Goal: Information Seeking & Learning: Ask a question

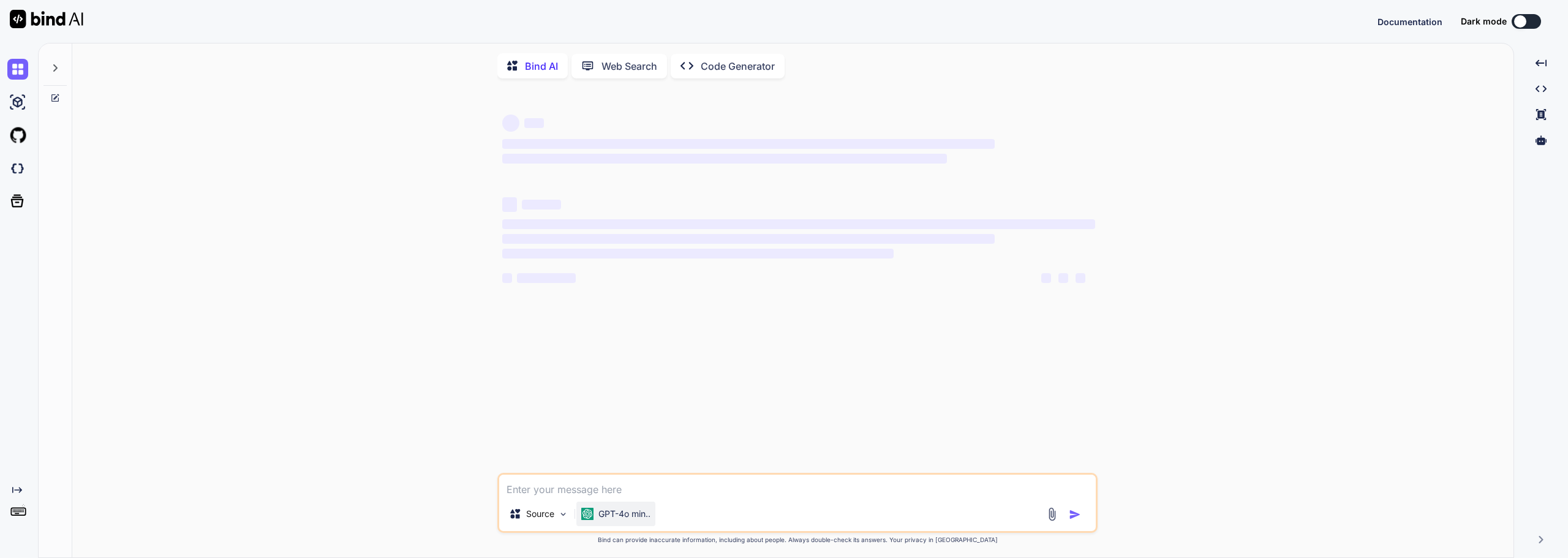
click at [632, 517] on p "GPT-4o min.." at bounding box center [624, 514] width 52 height 12
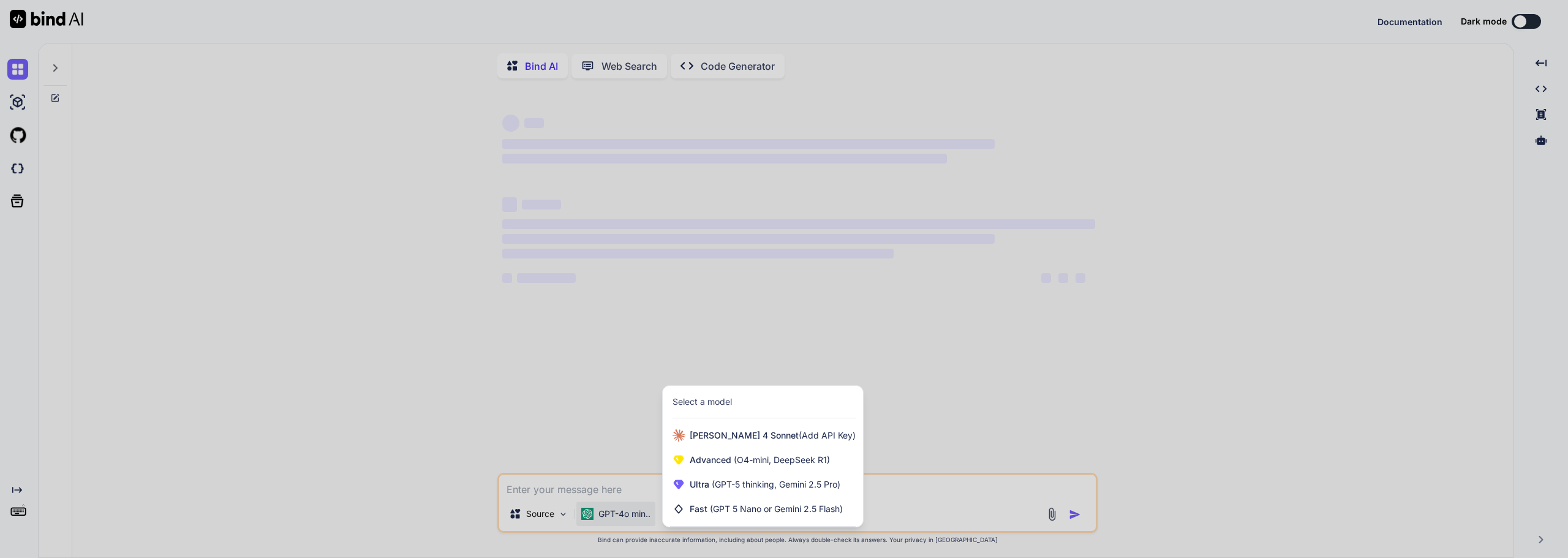
click at [563, 514] on div at bounding box center [784, 279] width 1568 height 558
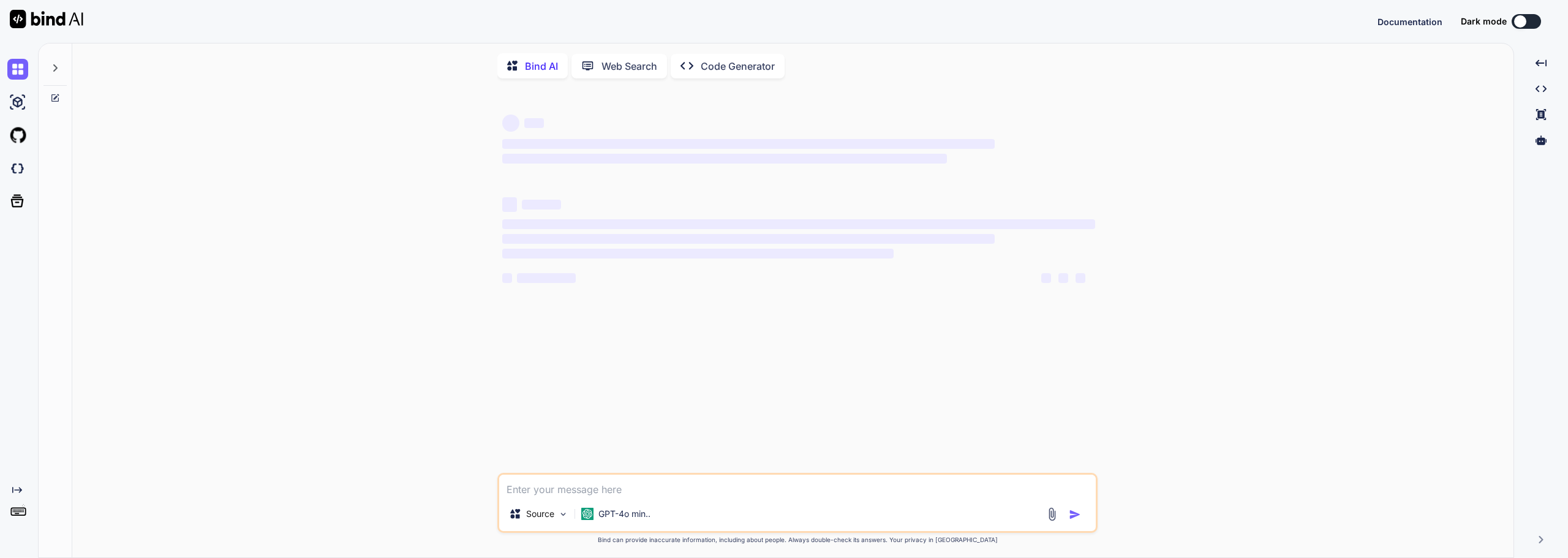
click at [563, 514] on img at bounding box center [563, 514] width 10 height 10
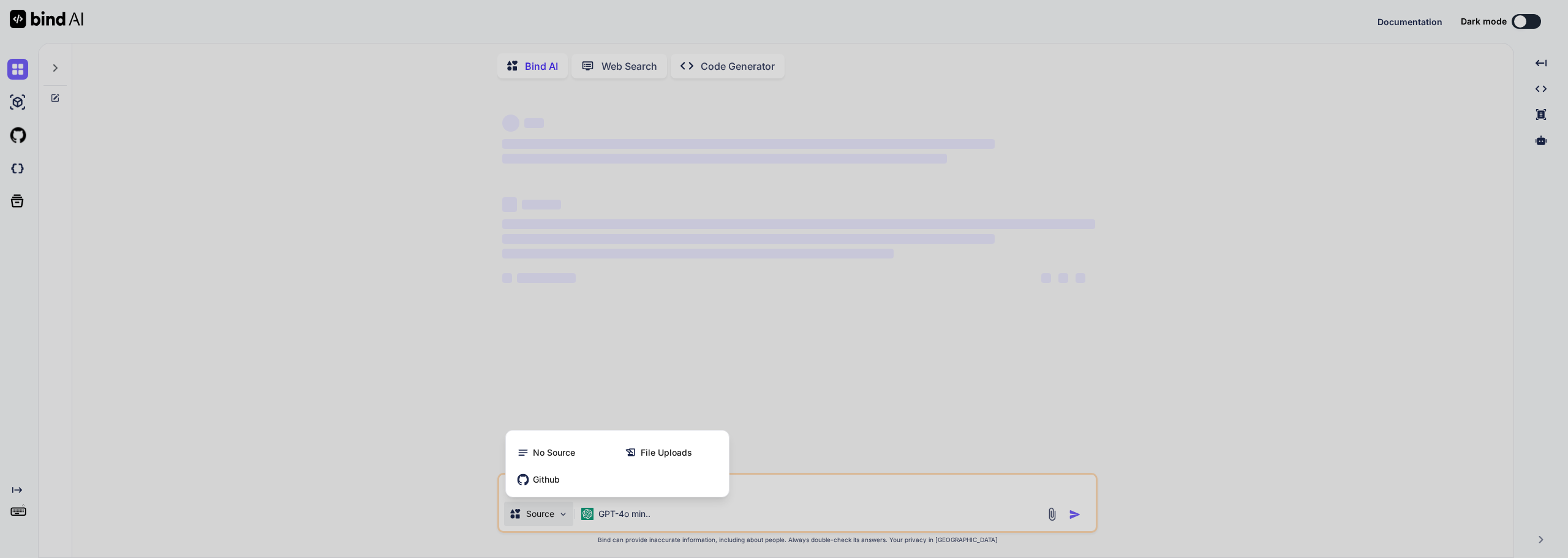
click at [563, 514] on div at bounding box center [784, 279] width 1568 height 558
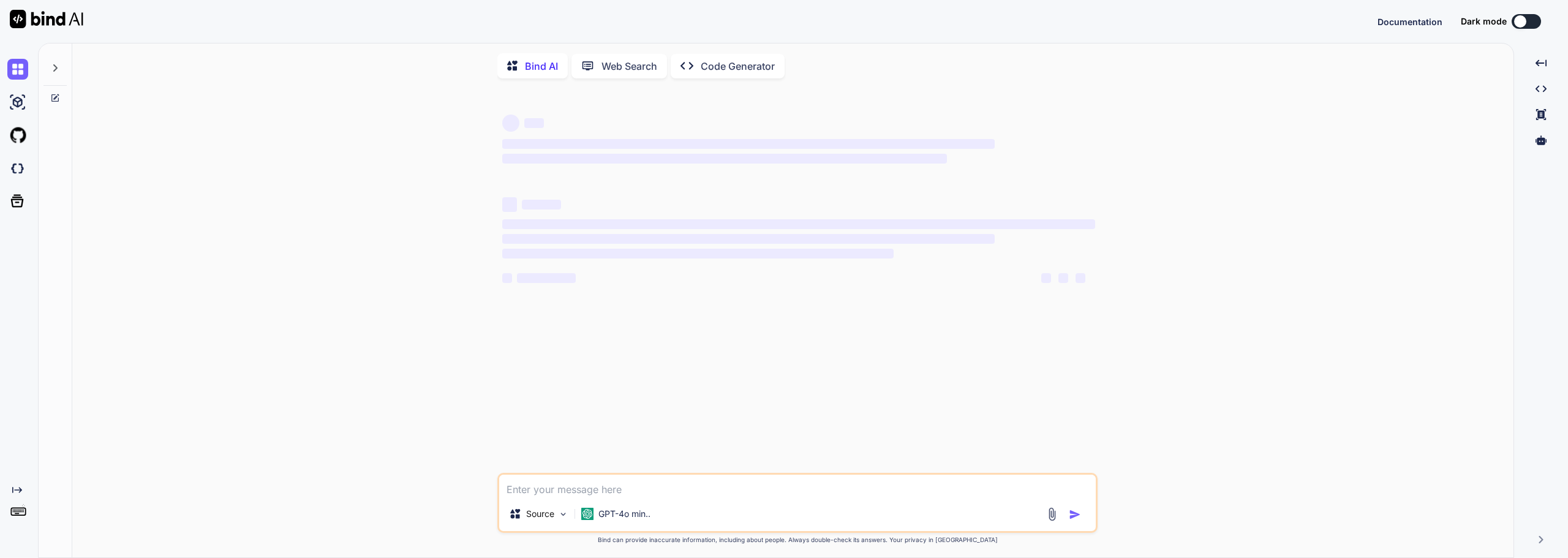
click at [45, 68] on div at bounding box center [55, 65] width 23 height 42
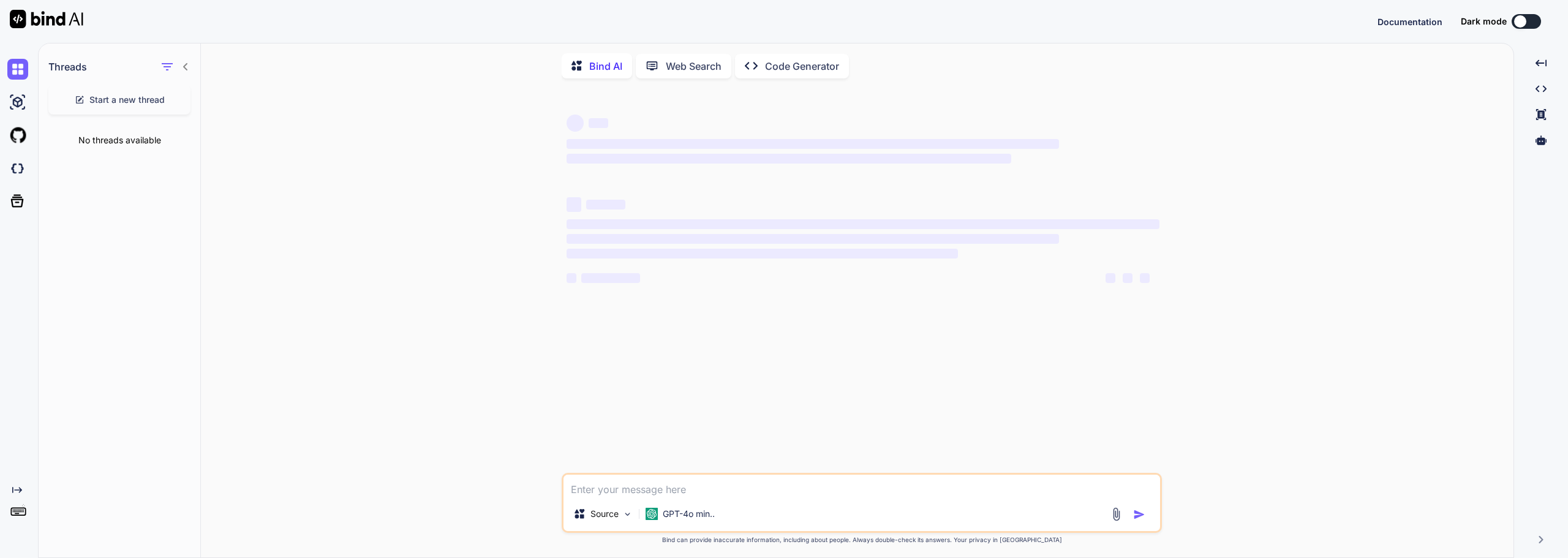
click at [682, 67] on p "Web Search" at bounding box center [694, 66] width 55 height 15
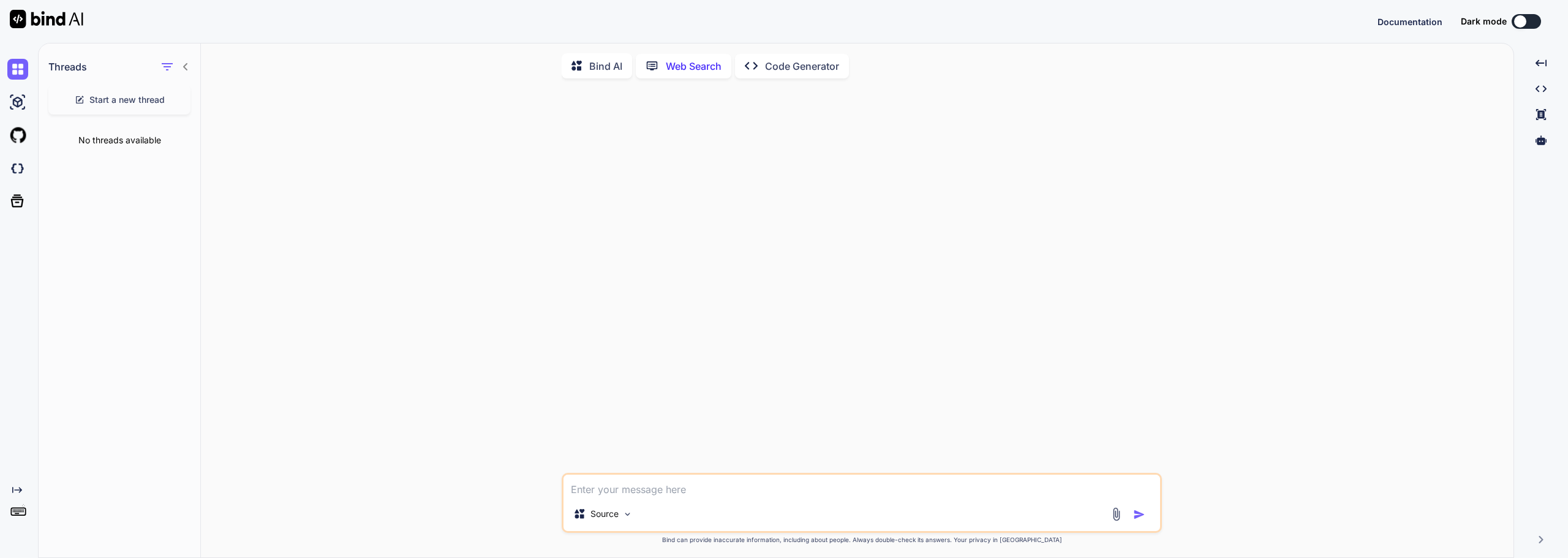
scroll to position [5, 0]
click at [623, 70] on div "Bind AI" at bounding box center [597, 64] width 71 height 25
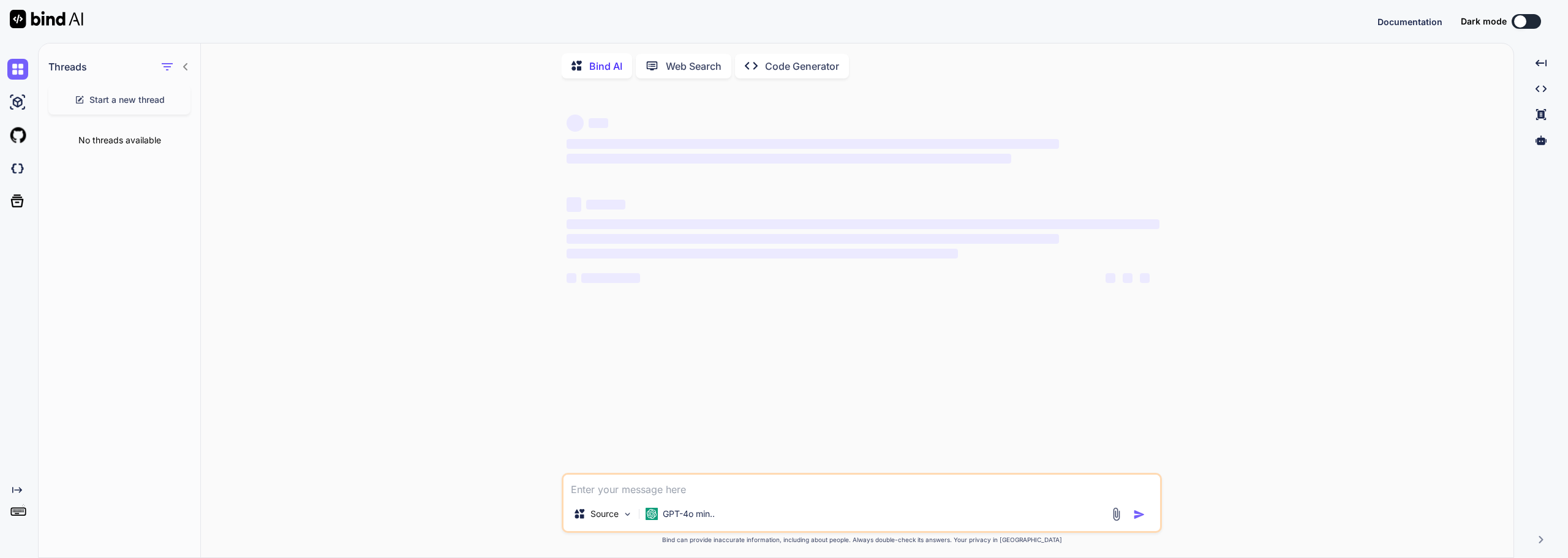
click at [1542, 15] on div "Dark mode" at bounding box center [1505, 21] width 88 height 15
click at [1529, 18] on button at bounding box center [1526, 21] width 29 height 15
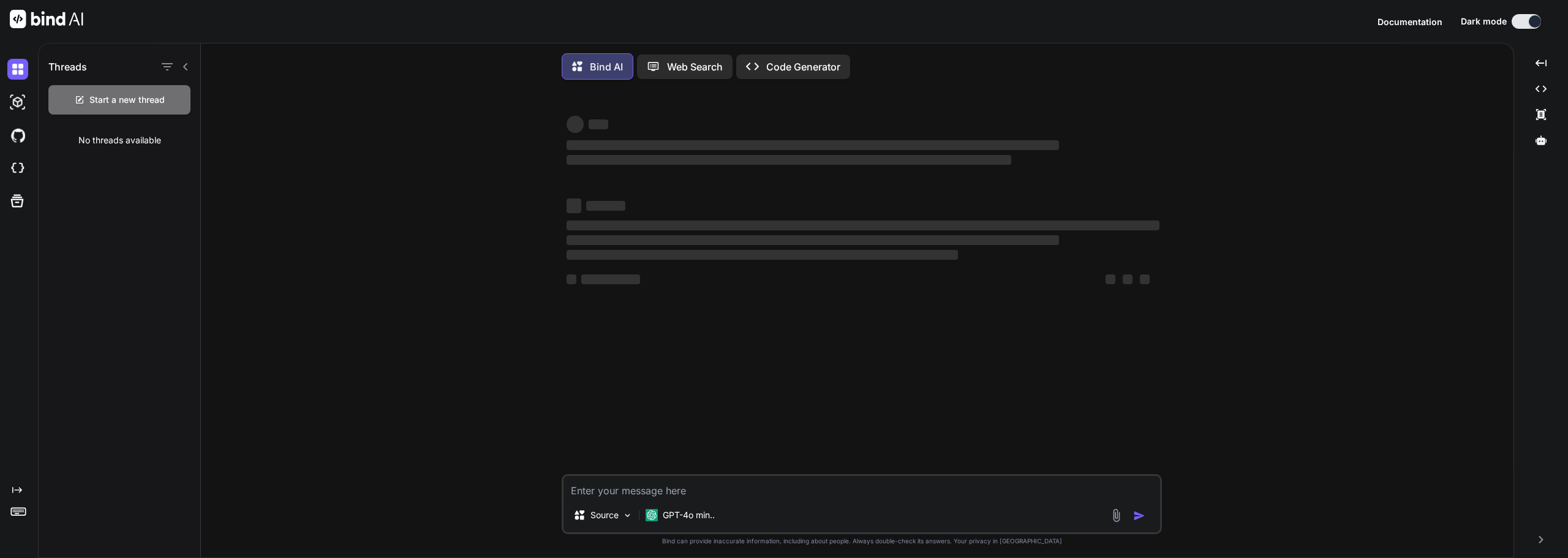
click at [792, 75] on div "Created with Pixso. Code Generator" at bounding box center [793, 67] width 114 height 25
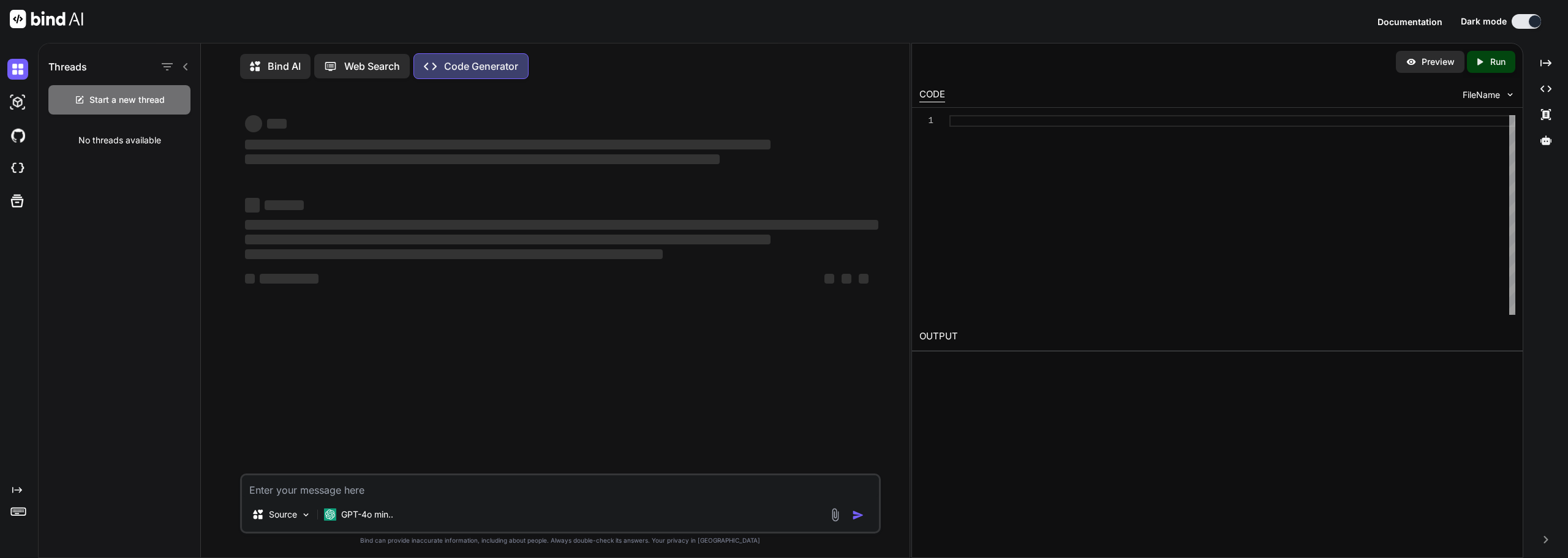
click at [357, 68] on p "Web Search" at bounding box center [372, 66] width 55 height 15
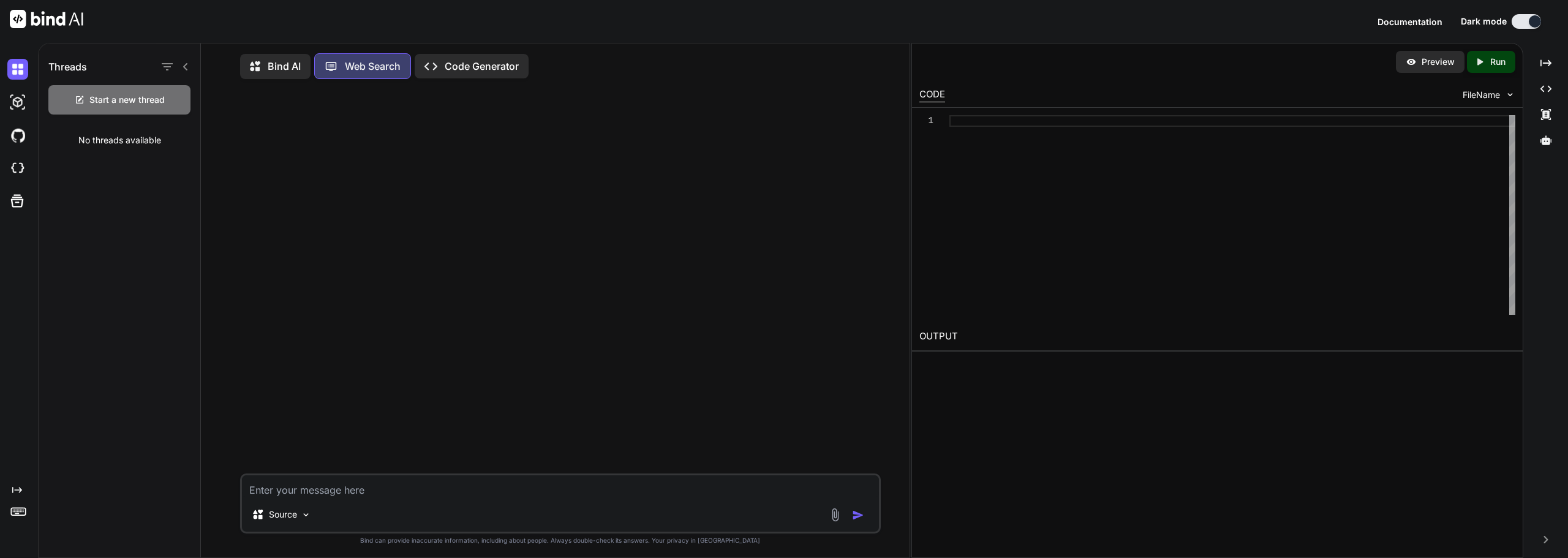
scroll to position [6, 0]
click at [285, 508] on p "Source" at bounding box center [283, 511] width 28 height 12
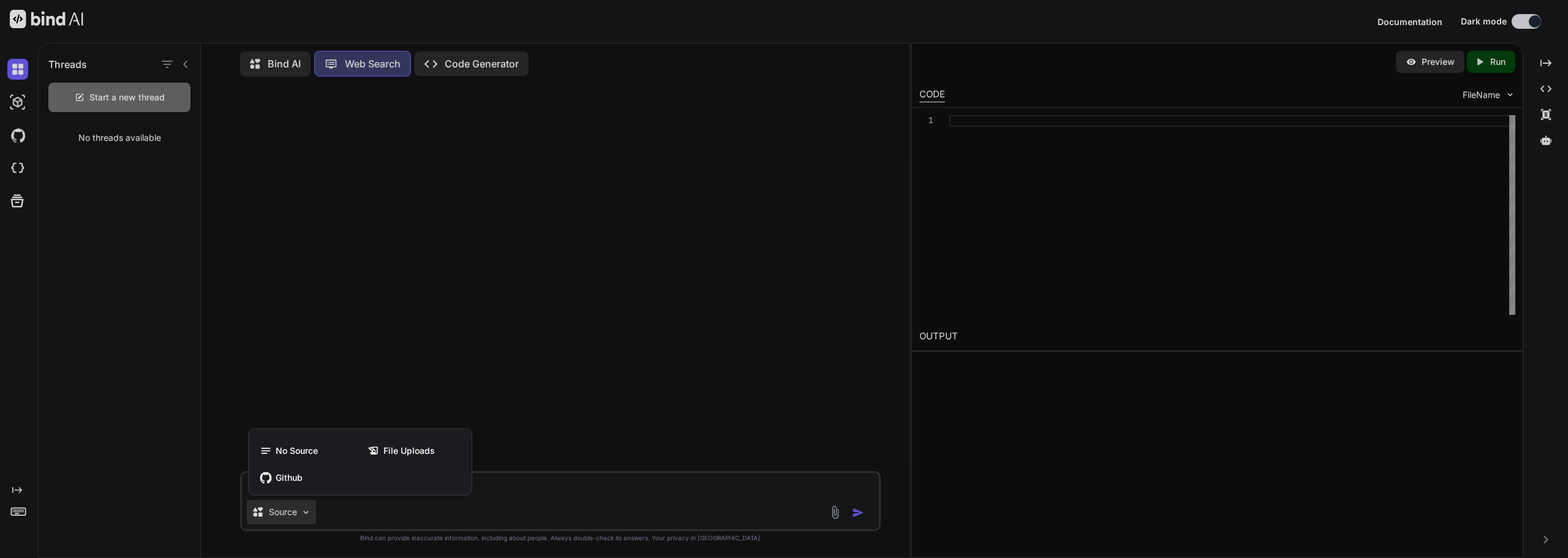
click at [285, 508] on div at bounding box center [784, 279] width 1568 height 558
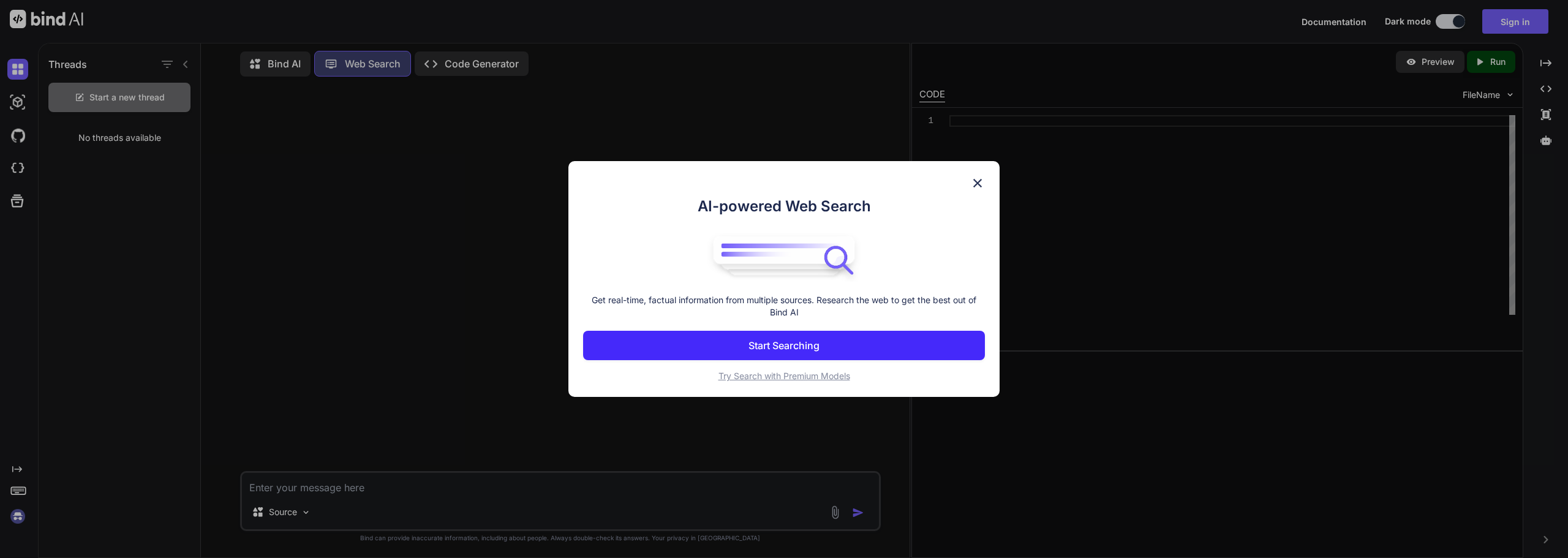
click at [854, 345] on button "Start Searching" at bounding box center [784, 345] width 402 height 29
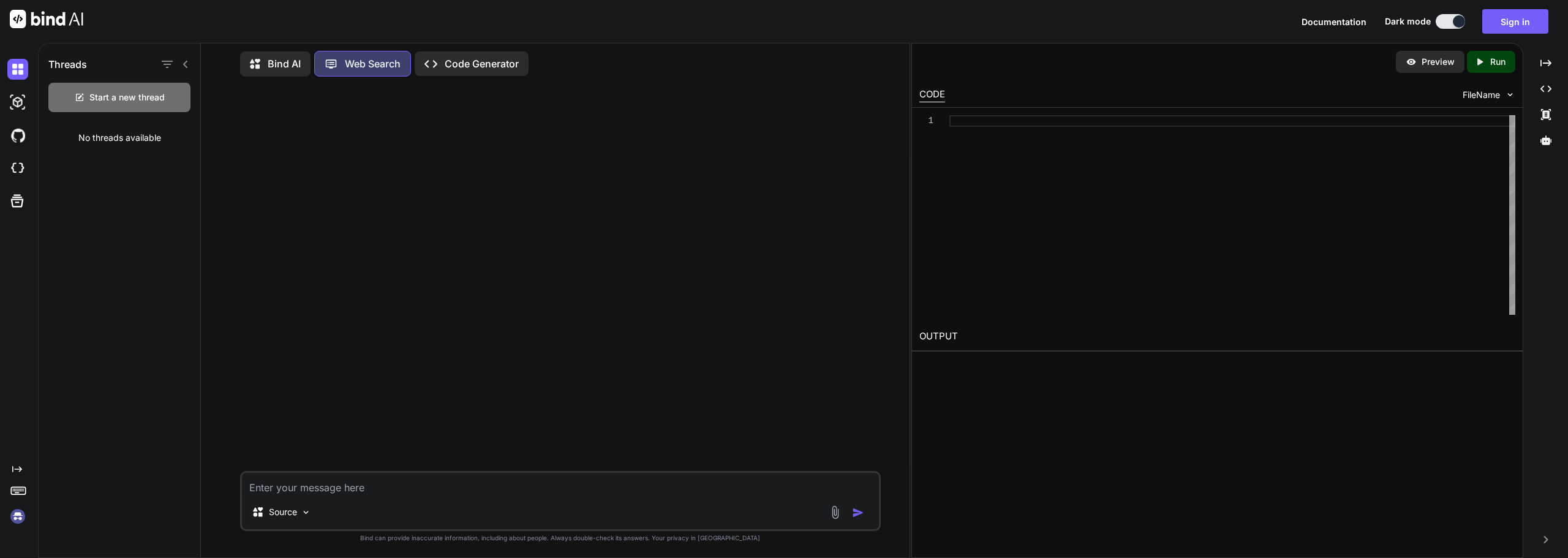
click at [687, 498] on div "Source" at bounding box center [560, 501] width 641 height 60
click at [376, 487] on textarea at bounding box center [560, 484] width 637 height 22
type textarea "x"
type textarea "v"
type textarea "x"
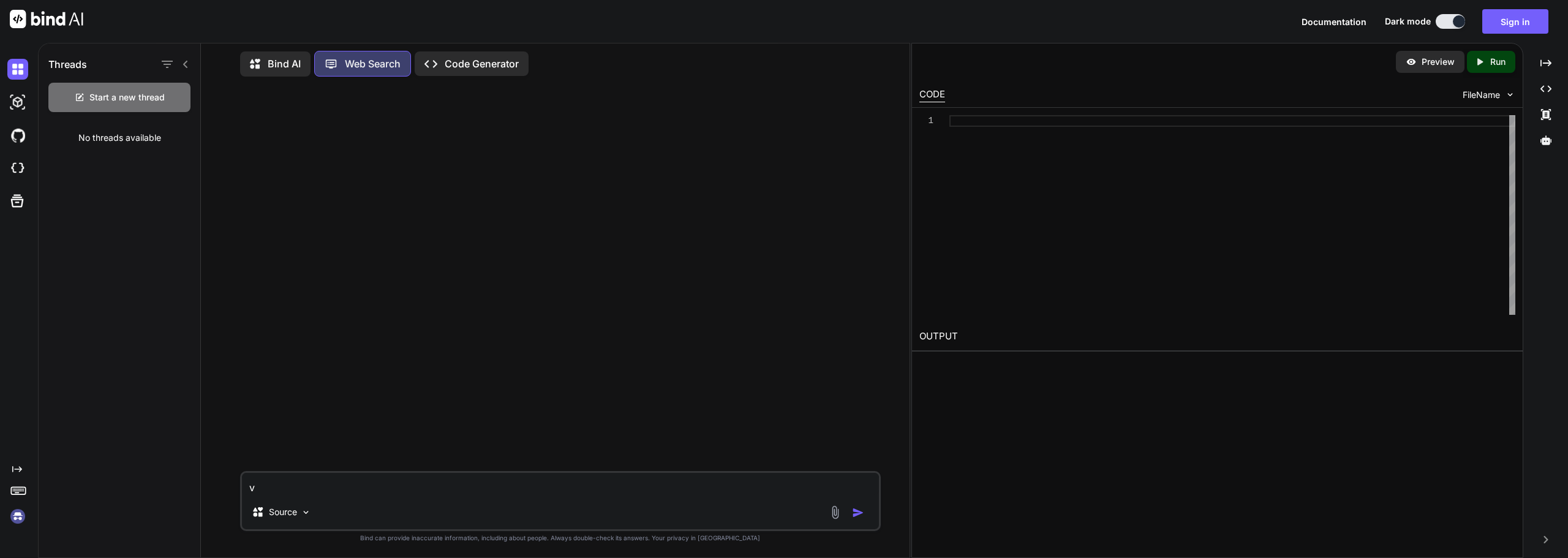
type textarea "ve"
type textarea "x"
type textarea "ver"
type textarea "x"
type textarea "veri"
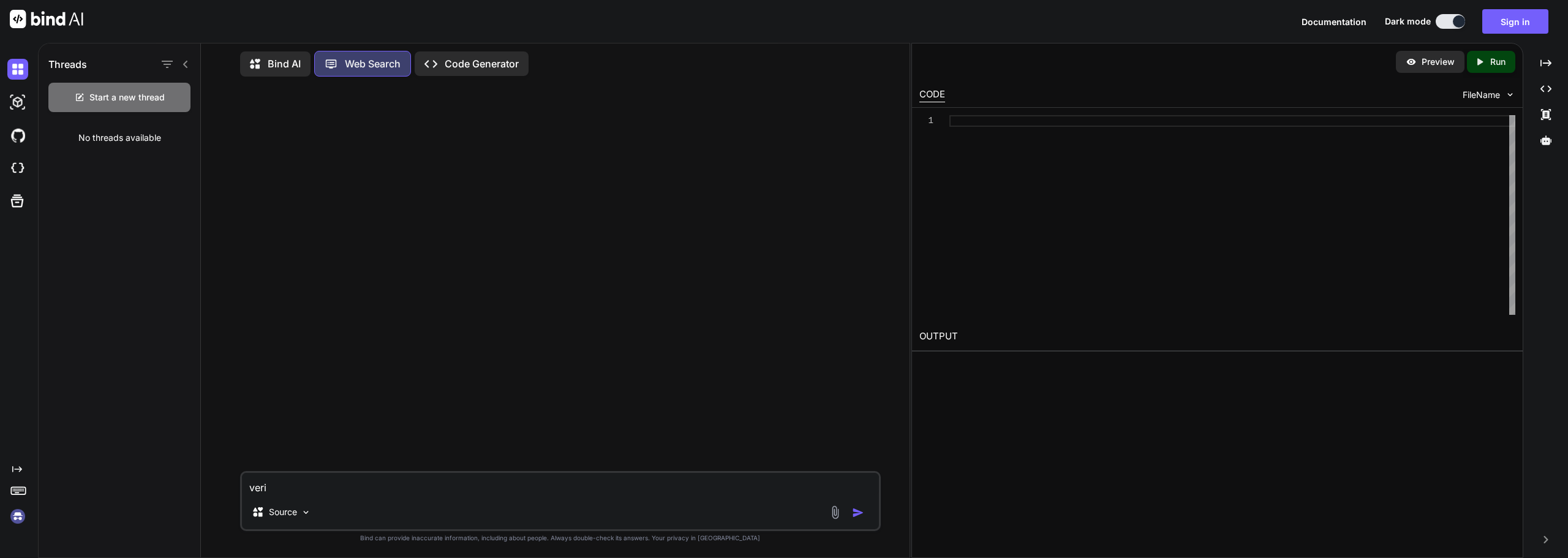
type textarea "x"
type textarea "verif"
type textarea "x"
type textarea "verifi"
type textarea "x"
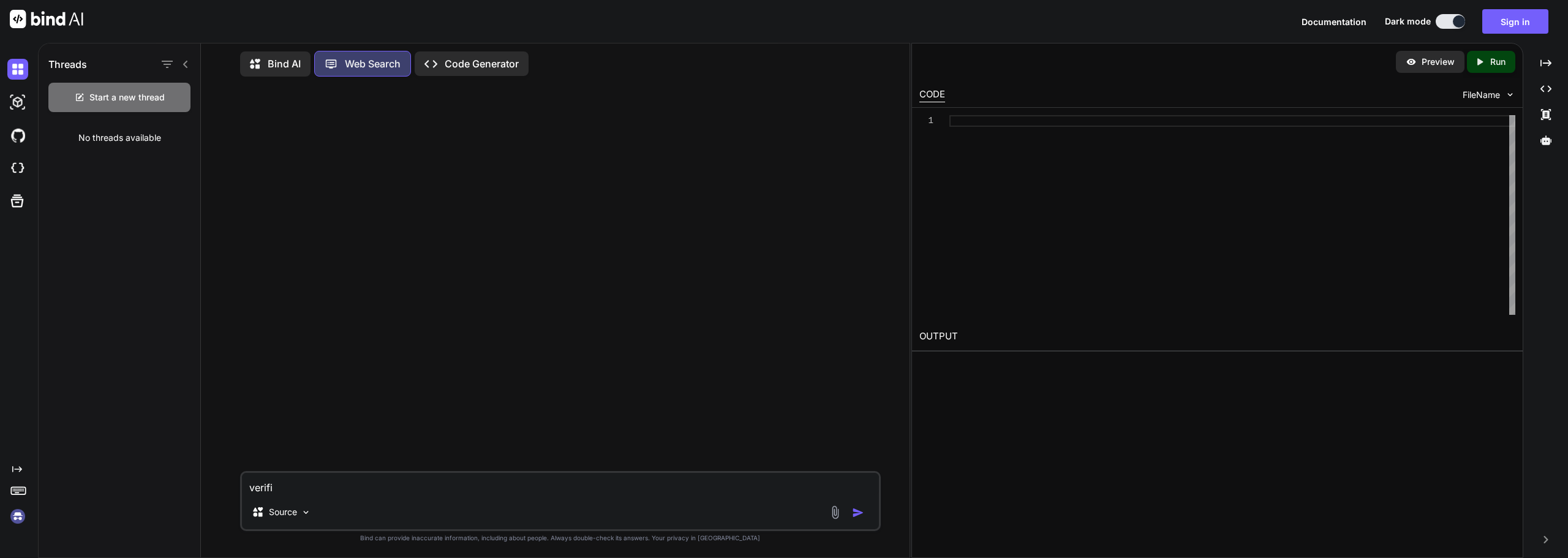
type textarea "verifiq"
type textarea "x"
type textarea "verifiqu"
type textarea "x"
type textarea "verifique"
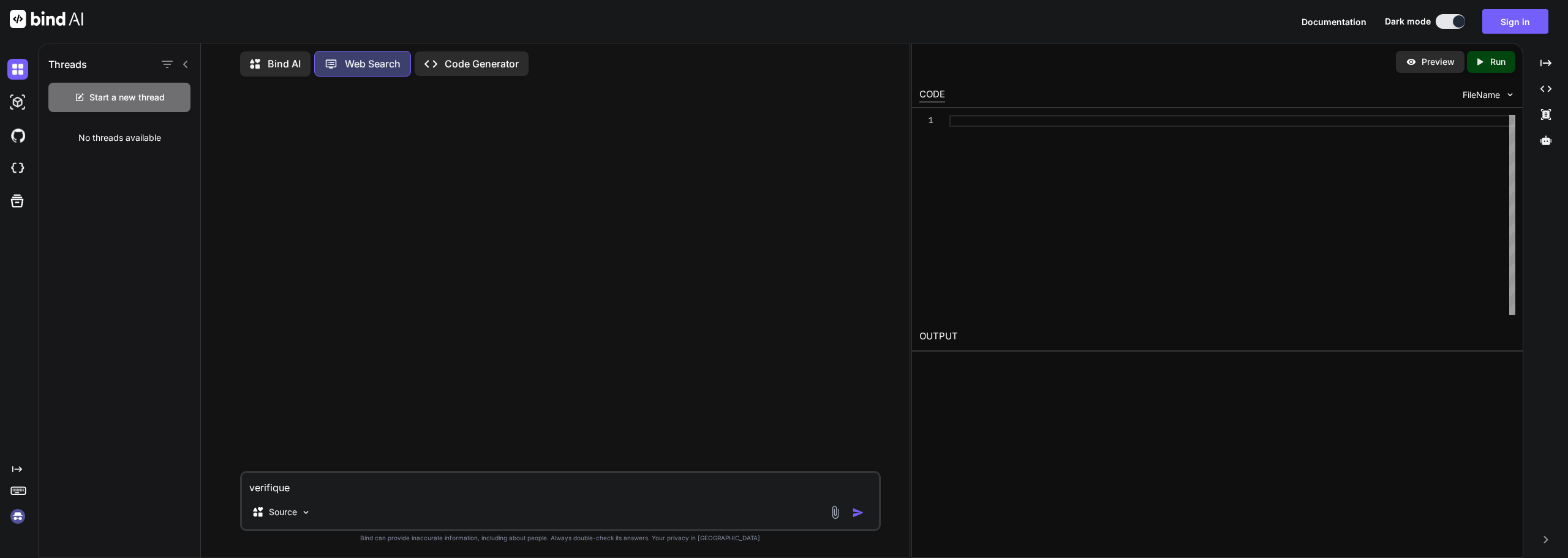
type textarea "x"
type textarea "verifique"
type textarea "x"
type textarea "verifique n"
type textarea "x"
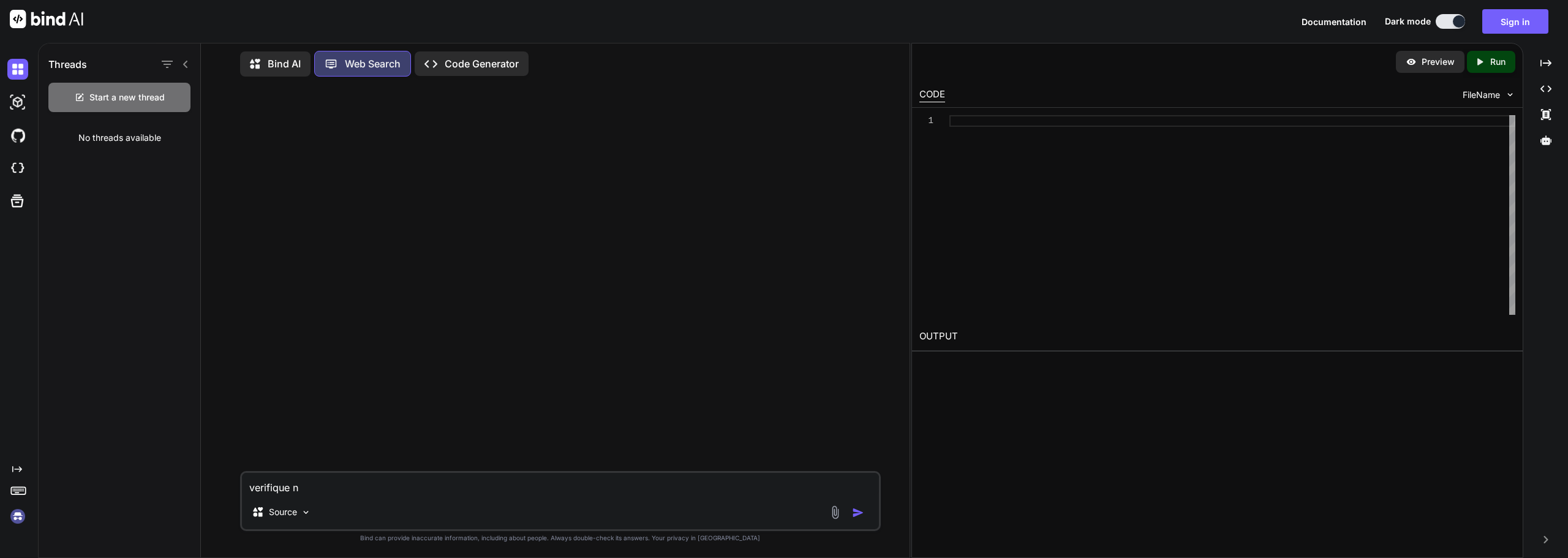
type textarea "verifique no"
type textarea "x"
type textarea "verifique no"
type textarea "x"
type textarea "verifique no"
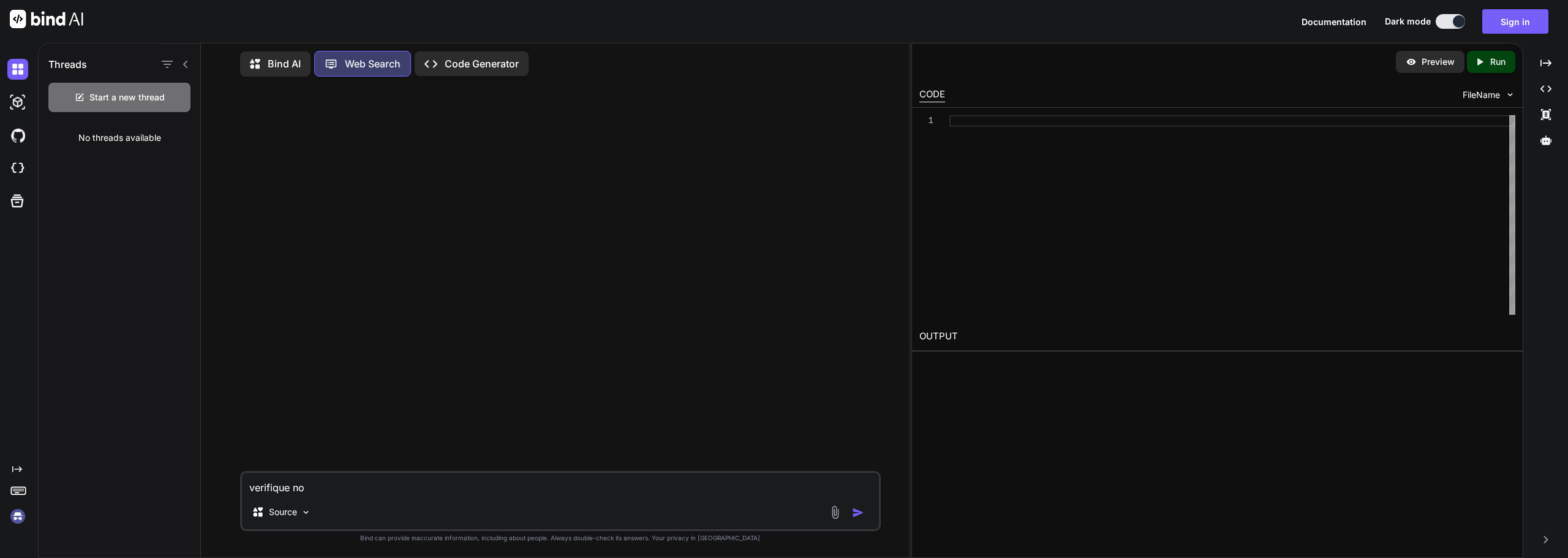
type textarea "x"
type textarea "verifique n"
type textarea "x"
type textarea "verifique na"
type textarea "x"
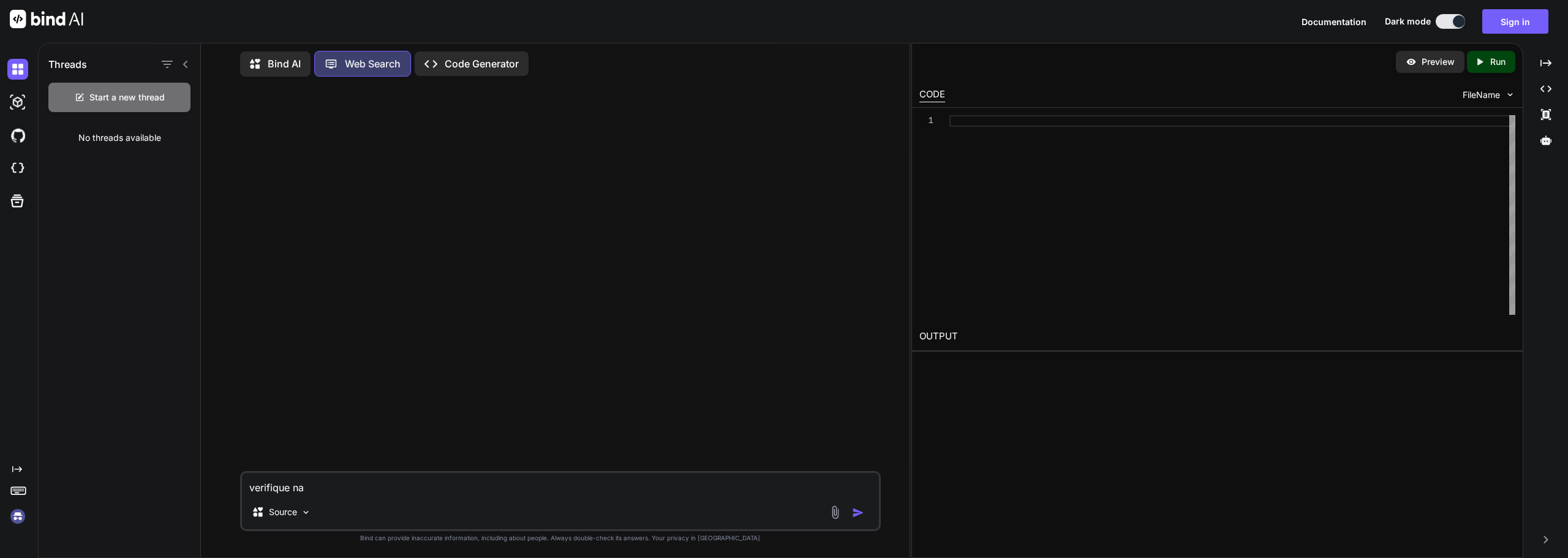
type textarea "verifique nas"
type textarea "x"
type textarea "verifique na"
type textarea "x"
type textarea "verifique n"
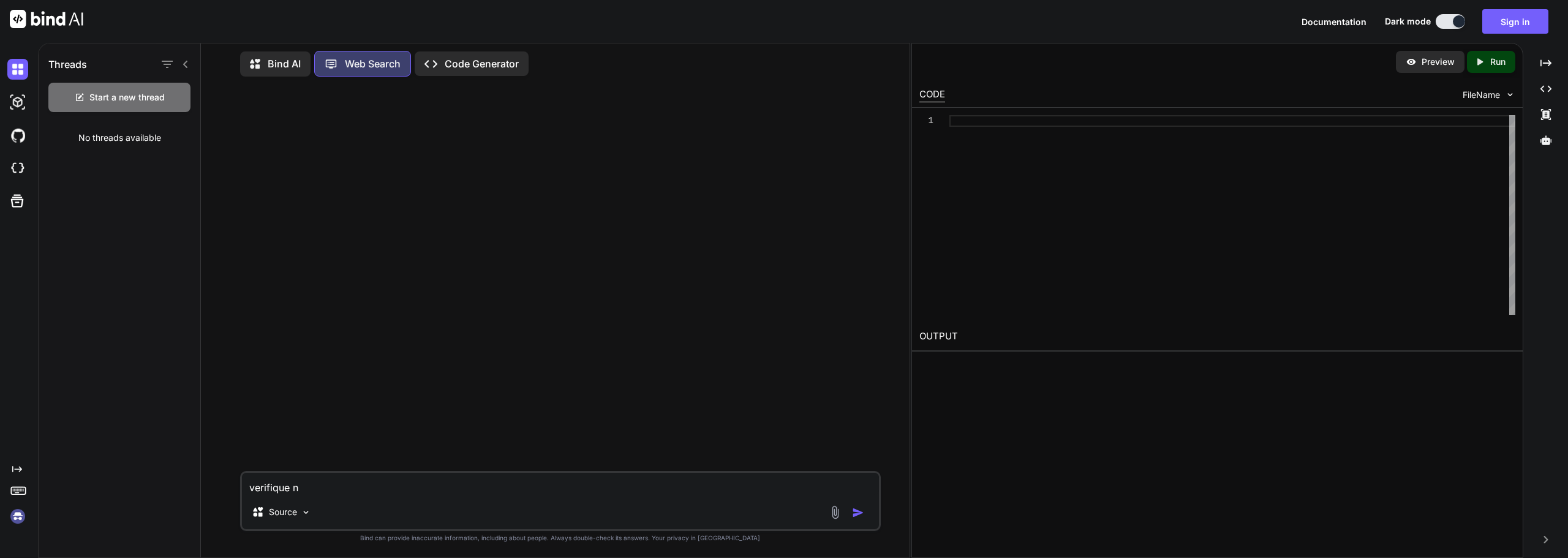
type textarea "x"
type textarea "verifique no"
type textarea "x"
type textarea "verifique no"
type textarea "x"
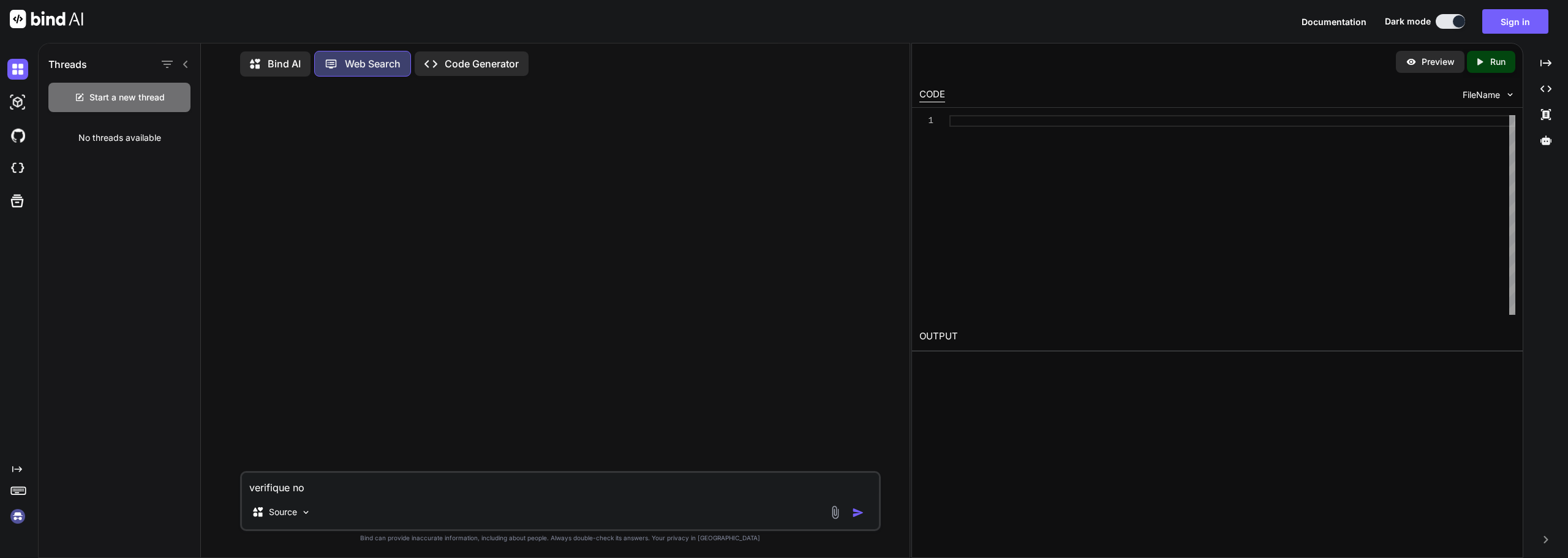
type textarea "verifique no I"
type textarea "x"
type textarea "verifique no In"
type textarea "x"
type textarea "verifique no Ins"
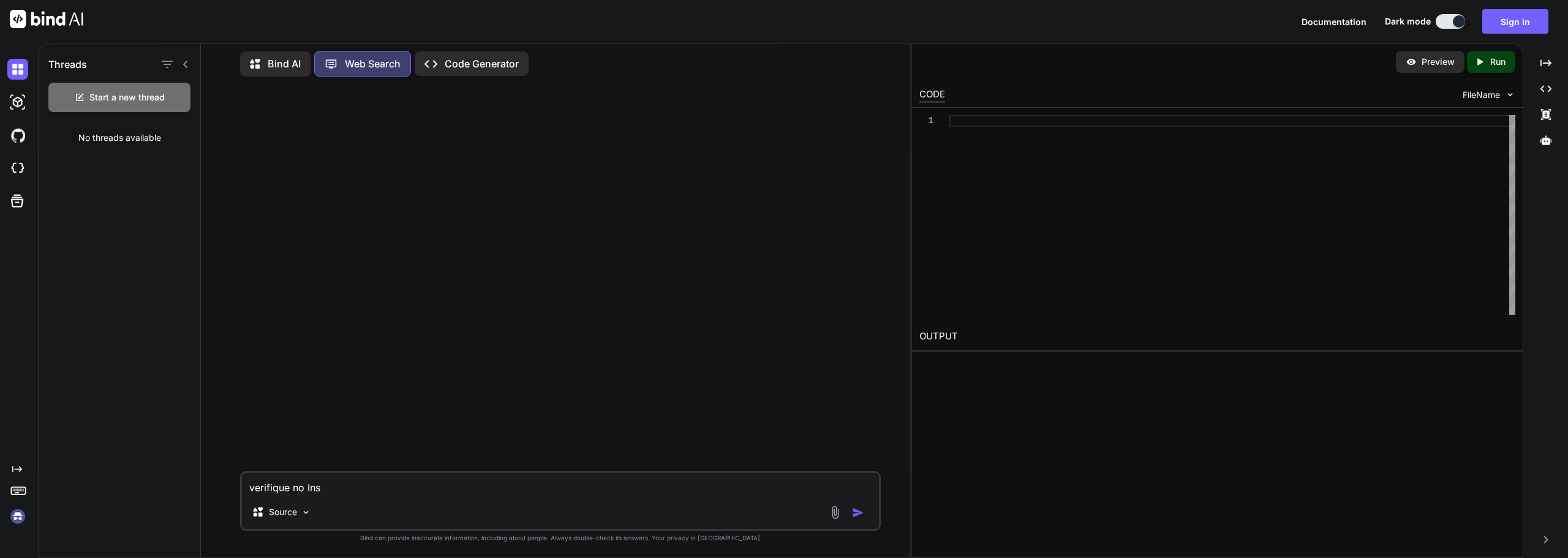
type textarea "x"
type textarea "verifique no Inst"
type textarea "x"
type textarea "verifique no Insta"
type textarea "x"
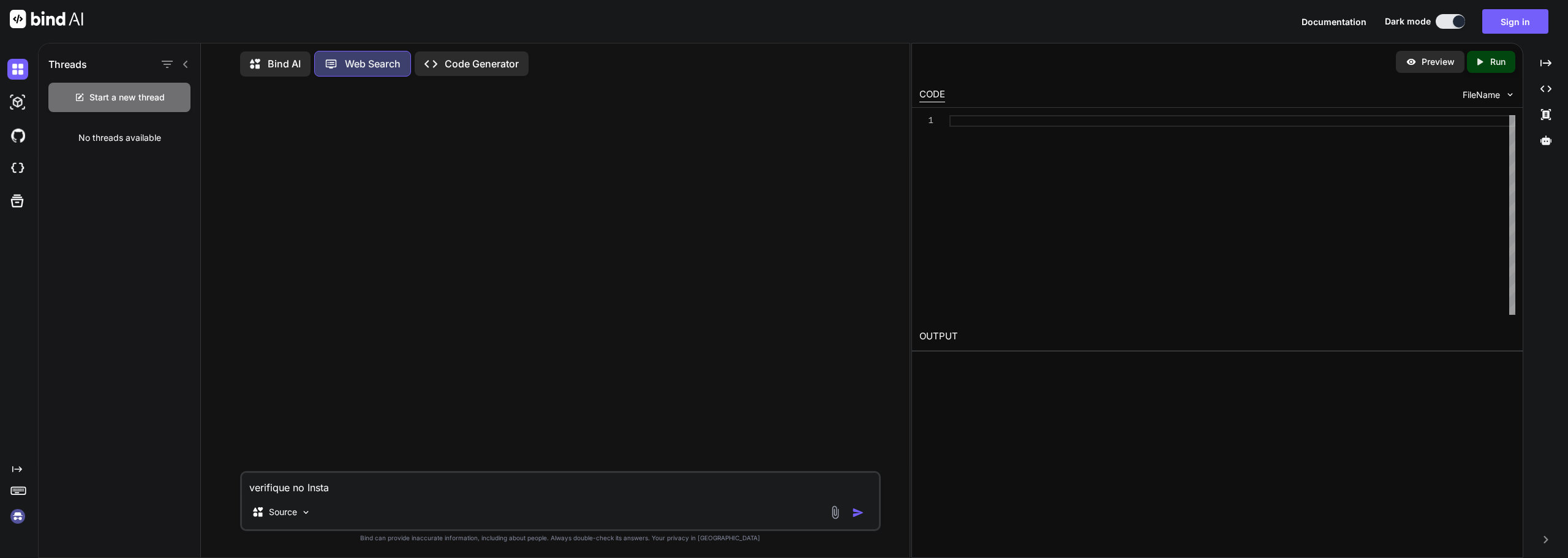
type textarea "verifique no Instag"
type textarea "x"
type textarea "verifique no Instagr"
type textarea "x"
type textarea "verifique no Instagra"
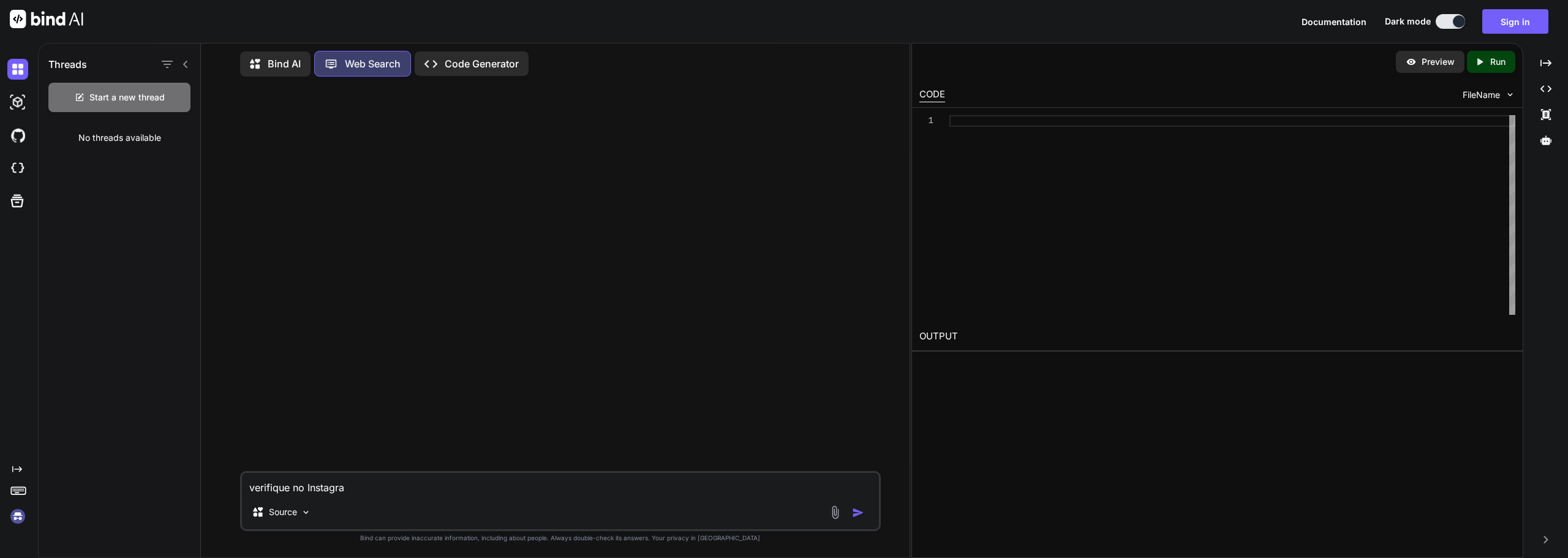
type textarea "x"
type textarea "verifique no Instagram"
type textarea "x"
type textarea "verifique no Instagram"
type textarea "x"
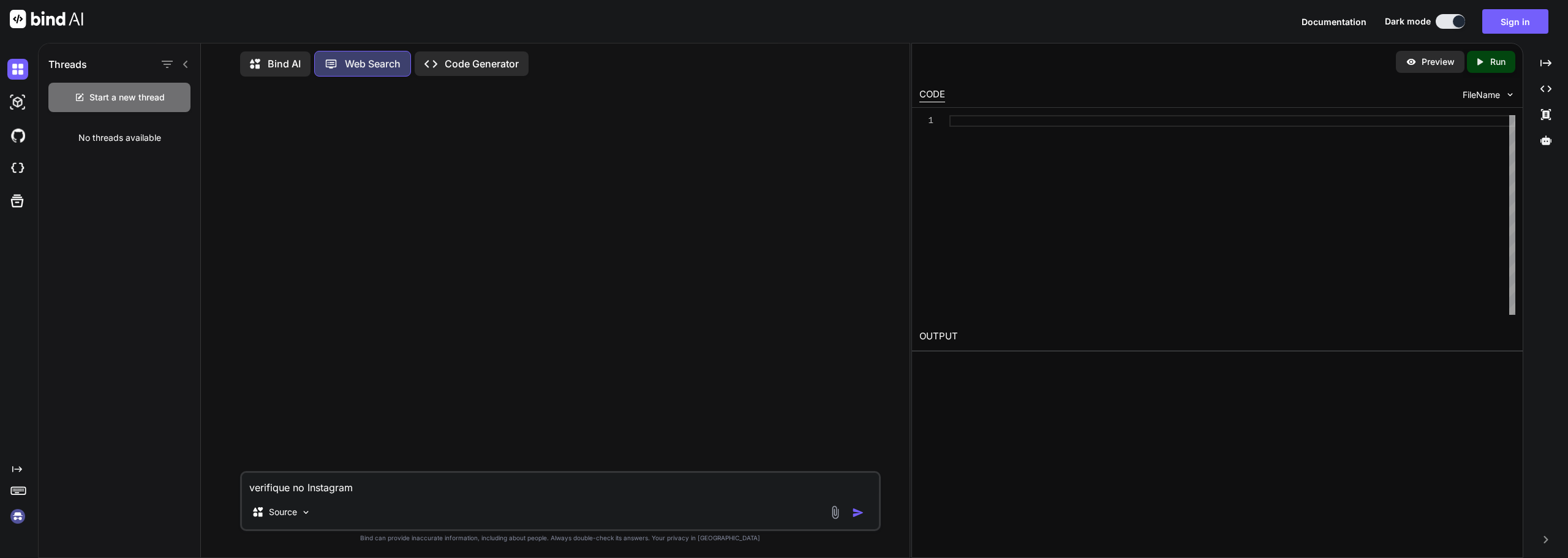
type textarea "verifique no Instagram d"
type textarea "x"
type textarea "verifique no Instagram do"
type textarea "x"
type textarea "verifique no Instagram do"
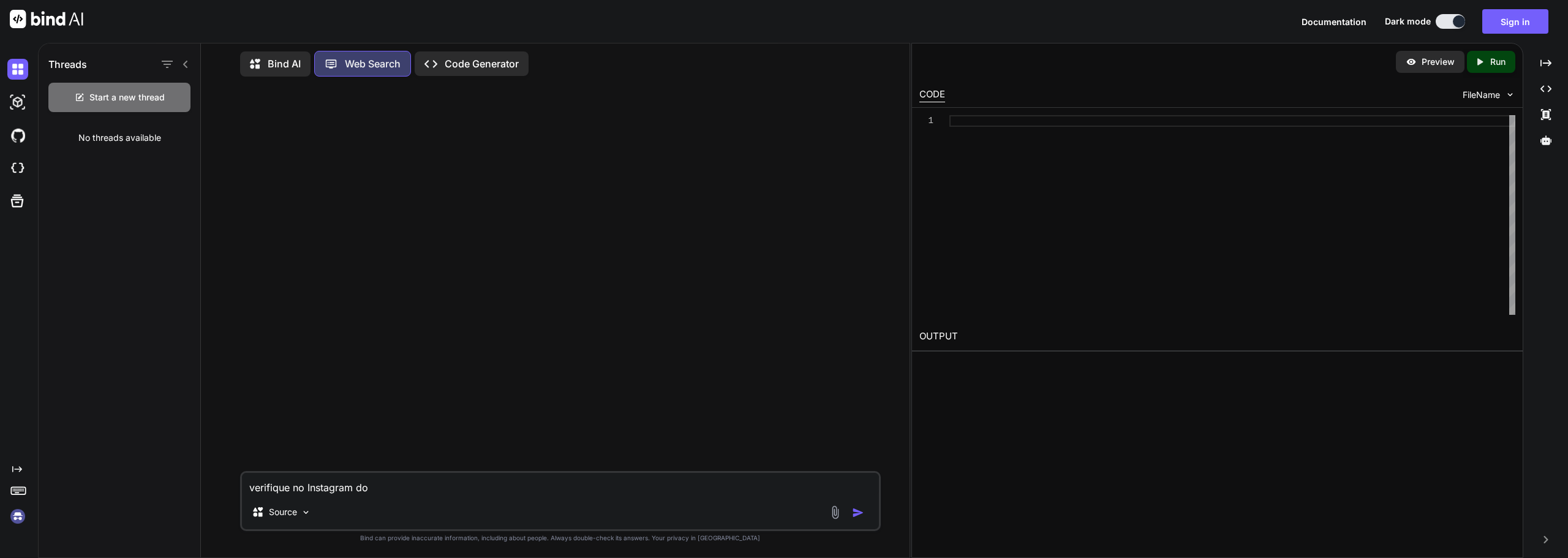
type textarea "x"
type textarea "verifique no Instagram do @"
type textarea "x"
type textarea "verifique no Instagram do"
type textarea "x"
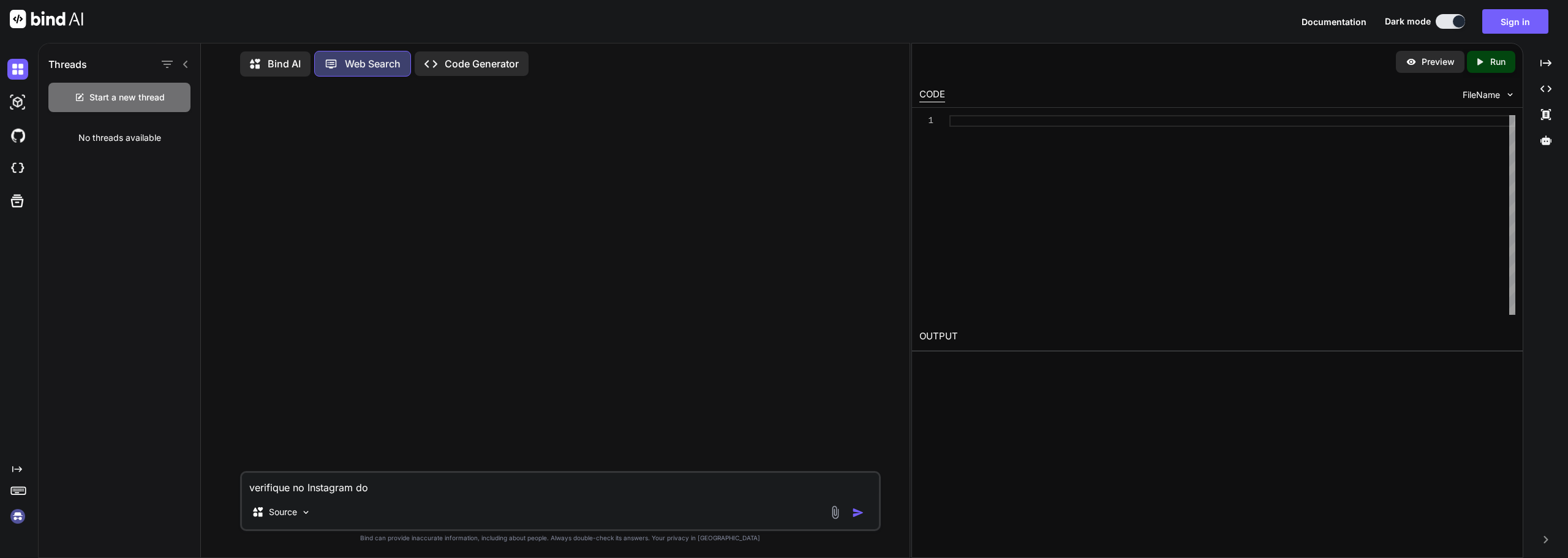
type textarea "verifique no Instagram do @"
type textarea "x"
type textarea "verifique no Instagram do @b"
type textarea "x"
type textarea "verifique no Instagram do @bi"
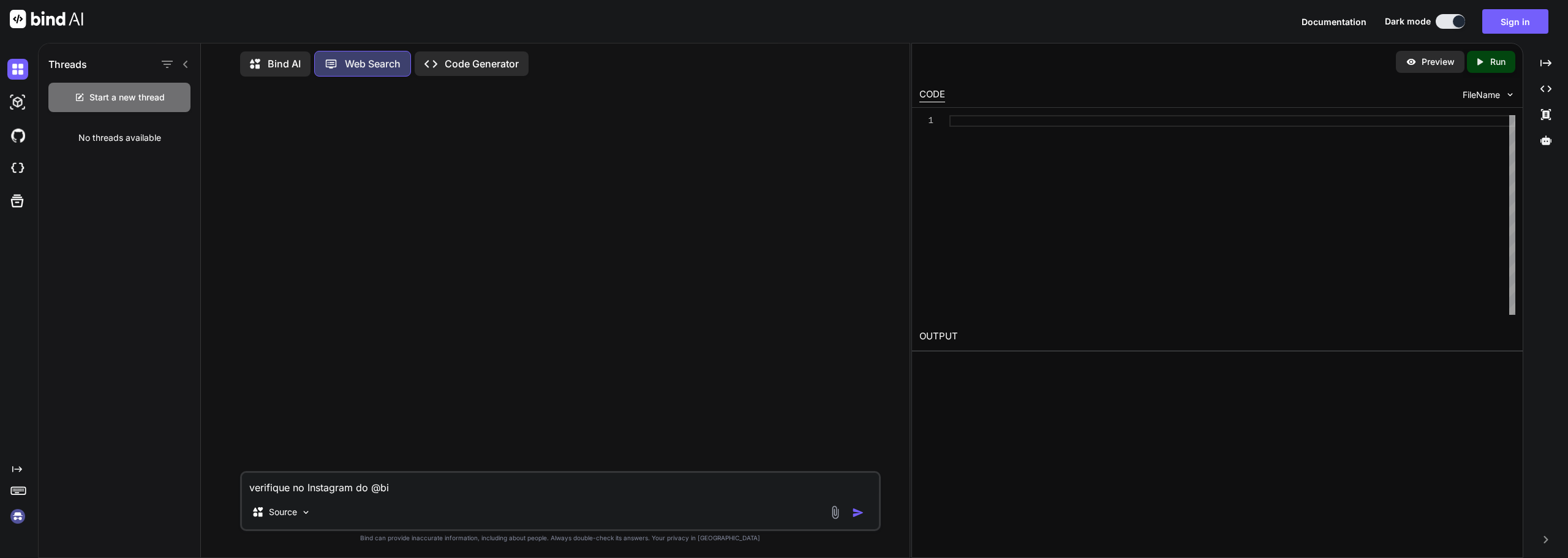
type textarea "x"
type textarea "verifique no Instagram do @bil"
type textarea "x"
type textarea "verifique no Instagram do @bill"
type textarea "x"
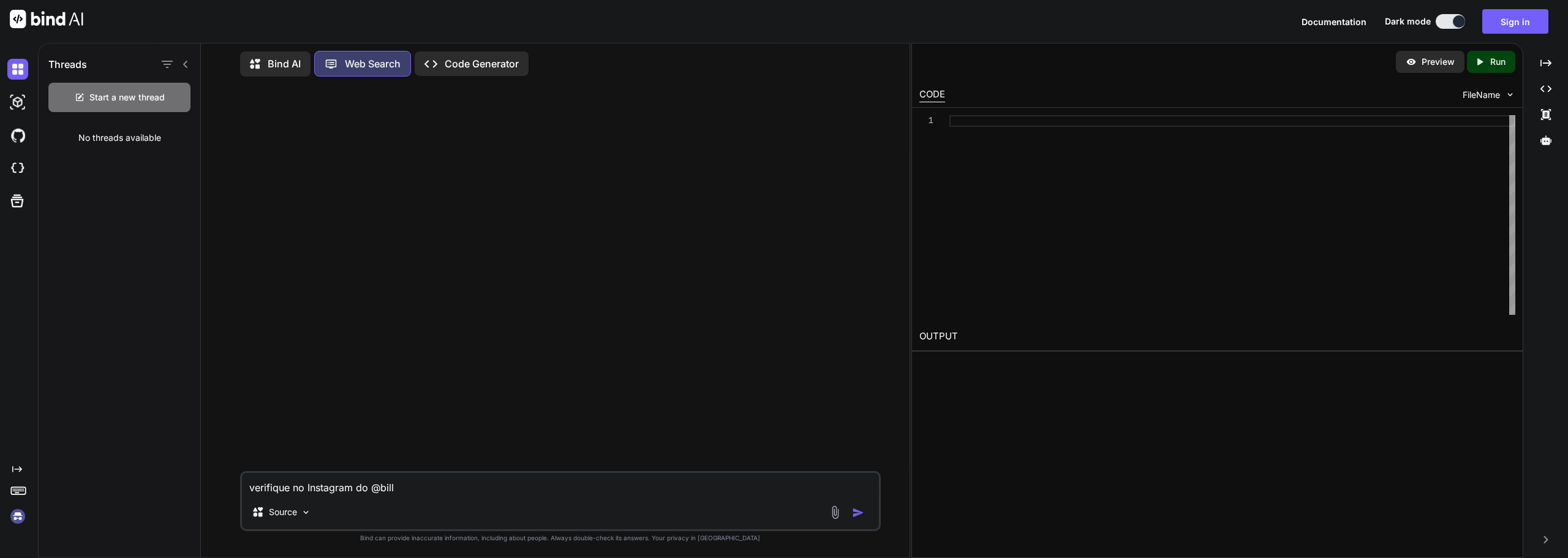
type textarea "verifique no Instagram do @billc"
type textarea "x"
type textarea "verifique no Instagram do @billca"
type textarea "x"
type textarea "verifique no Instagram do @billcam"
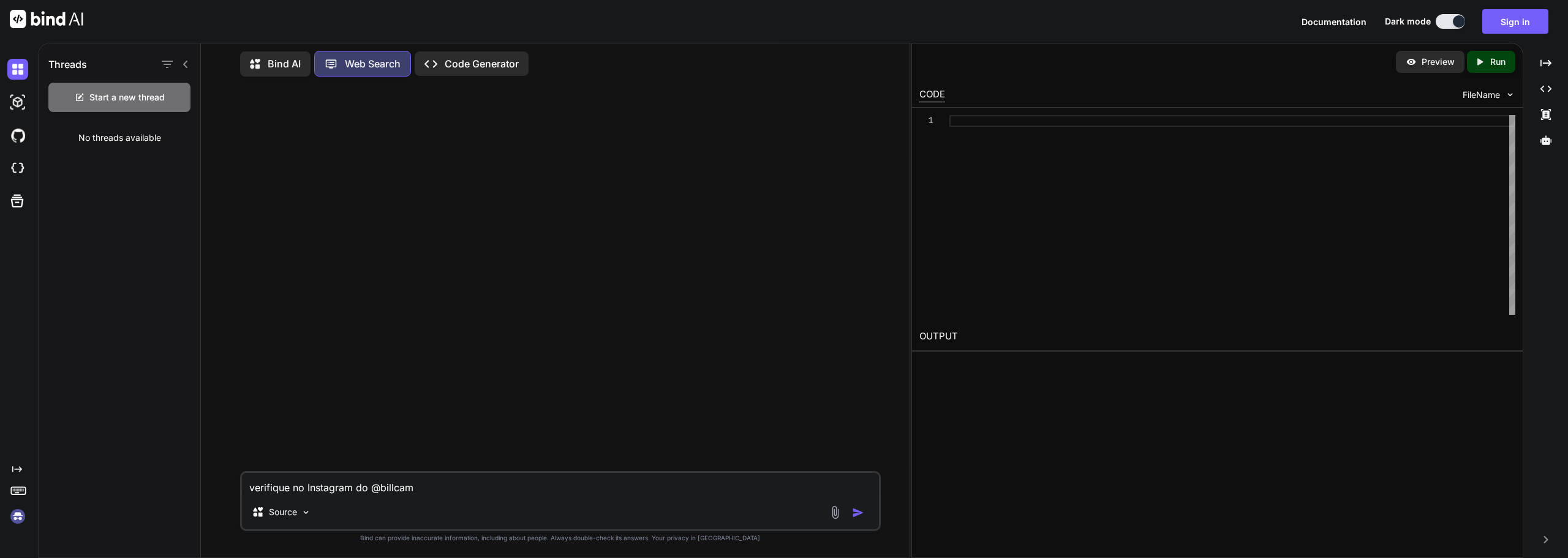
type textarea "x"
type textarea "verifique no Instagram do @billcamp"
type textarea "x"
type textarea "verifique no Instagram do @billcampb"
type textarea "x"
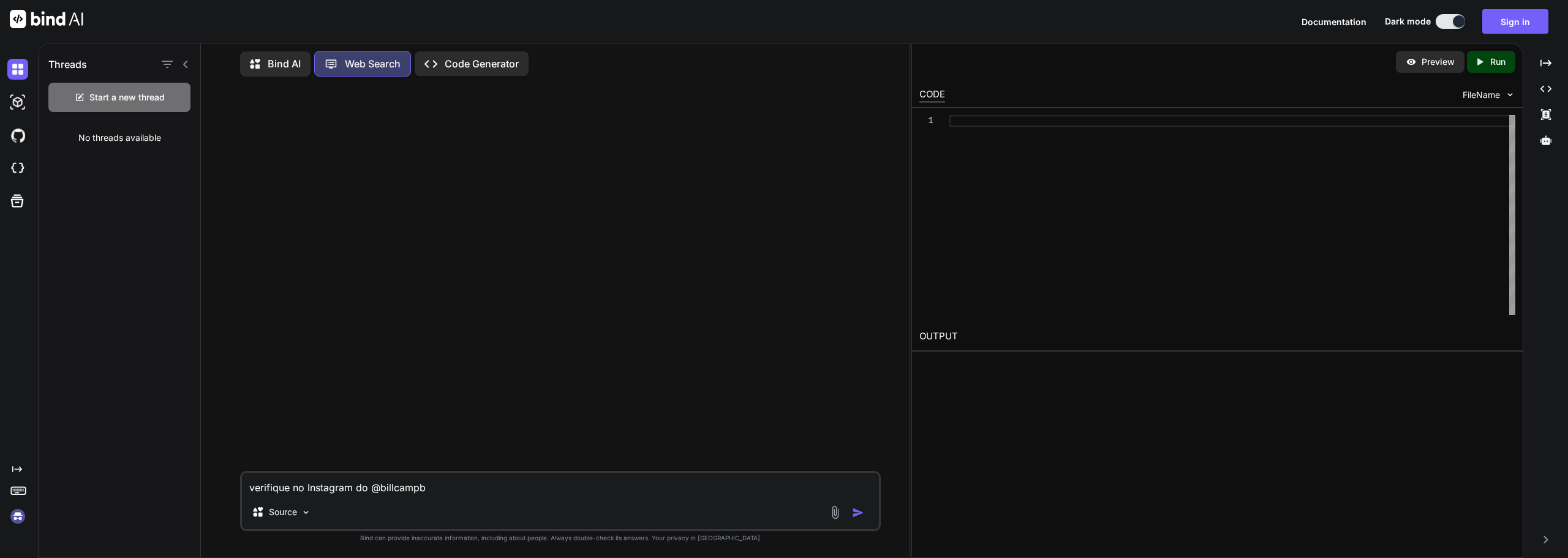
type textarea "verifique no Instagram do @billcampbe"
type textarea "x"
type textarea "verifique no Instagram do @billcampbel"
type textarea "x"
type textarea "verifique no Instagram do @billcampbell"
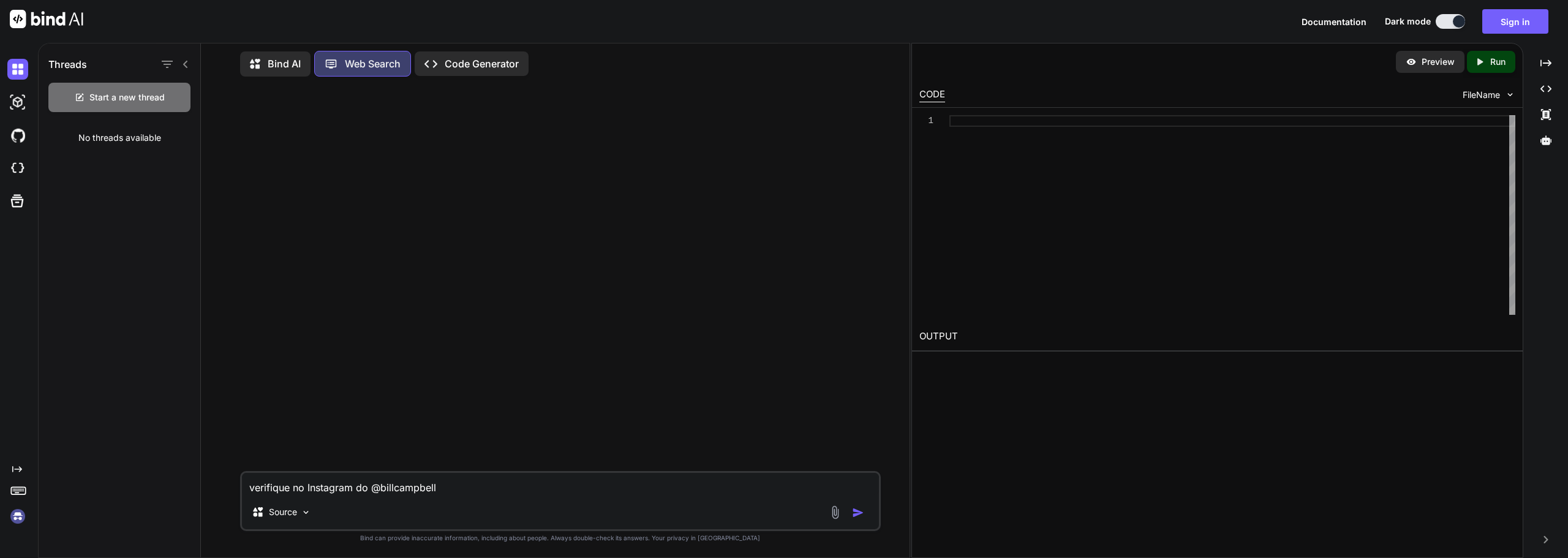
type textarea "x"
type textarea "verifique no Instagram do @billcampbellp"
type textarea "x"
type textarea "verifique no Instagram do @billcampbellph"
type textarea "x"
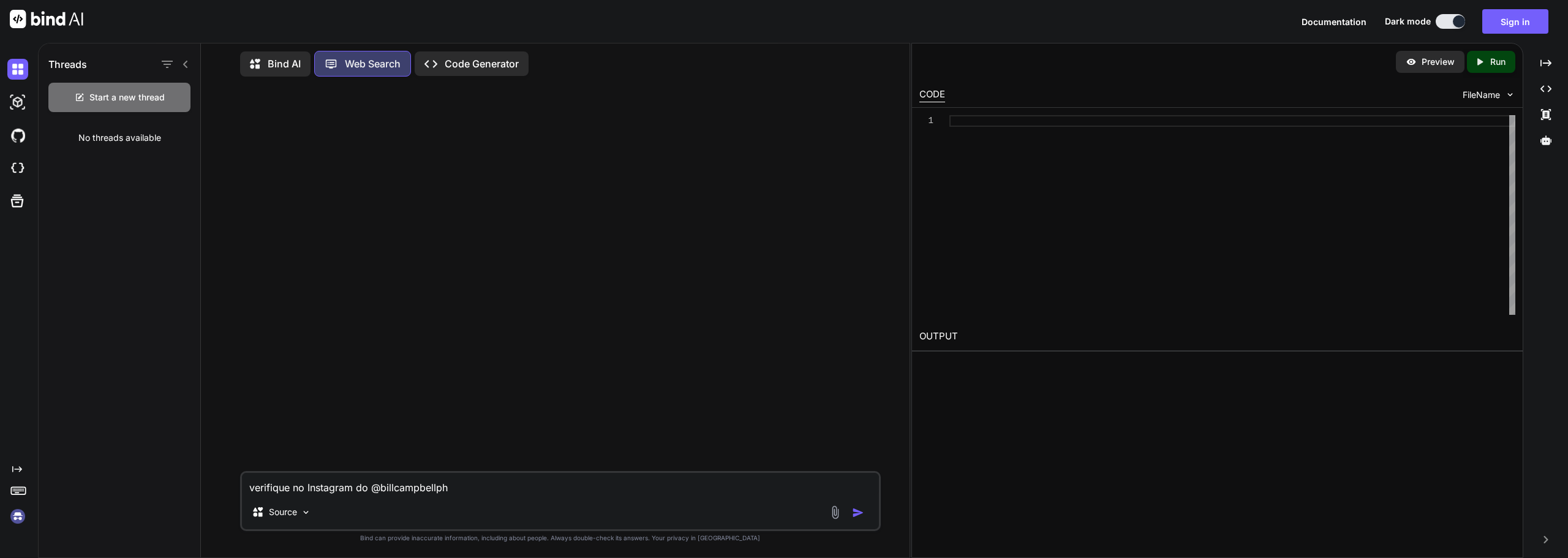
type textarea "verifique no Instagram do @billcampbellphd"
type textarea "x"
type textarea "verifique no Instagram do @billcampbellphd"
type textarea "x"
type textarea "verifique no Instagram do @billcampbellphd t"
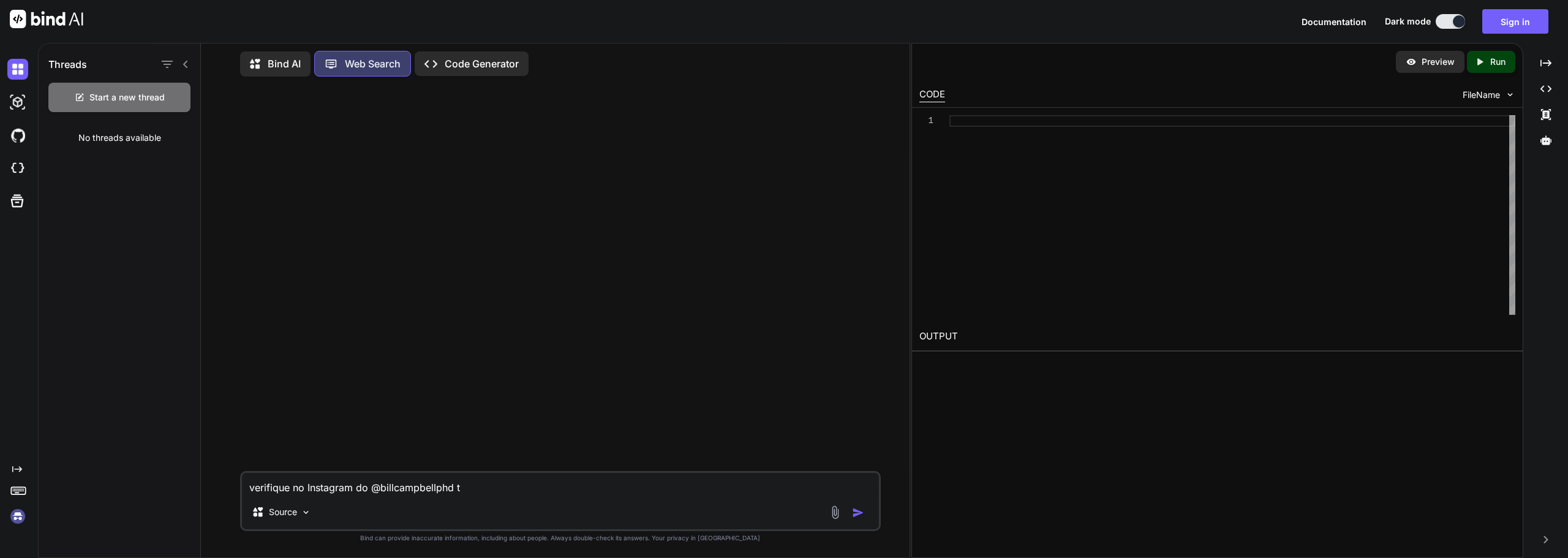
type textarea "x"
type textarea "verifique no Instagram do @billcampbellphd to"
type textarea "x"
type textarea "verifique no Instagram do @billcampbellphd tod"
type textarea "x"
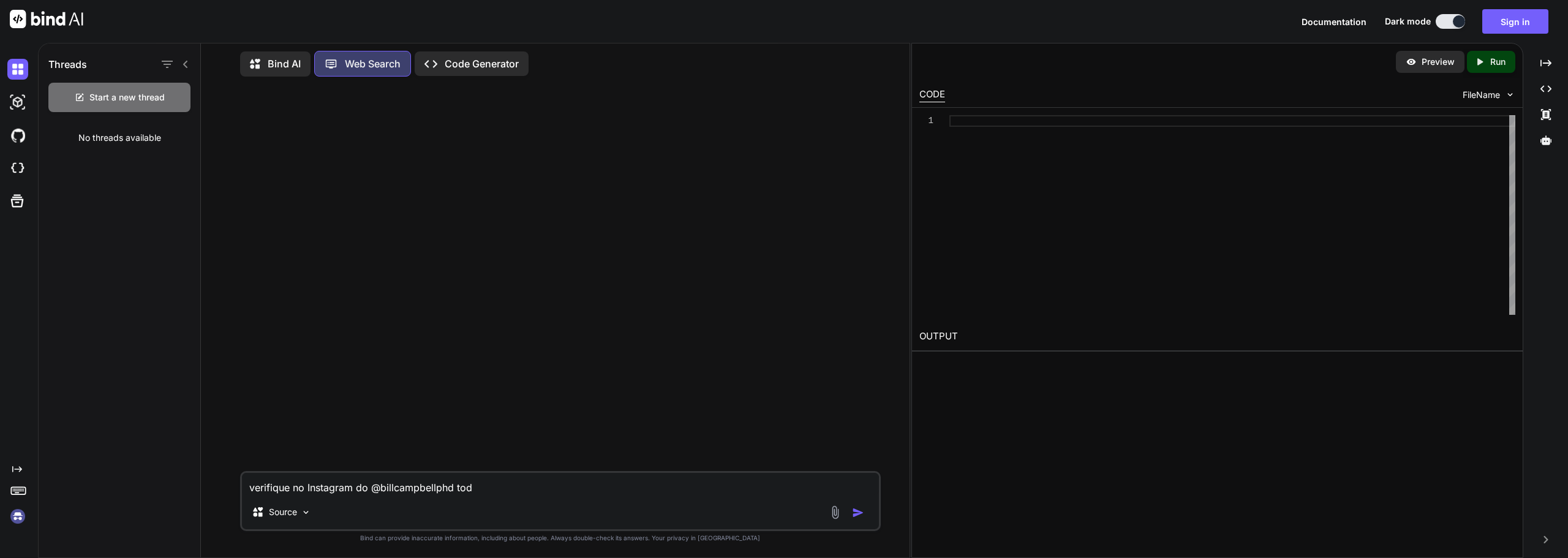
type textarea "verifique no Instagram do @billcampbellphd todo"
type textarea "x"
type textarea "verifique no Instagram do @billcampbellphd todos"
type textarea "x"
type textarea "verifique no Instagram do @billcampbellphd todos"
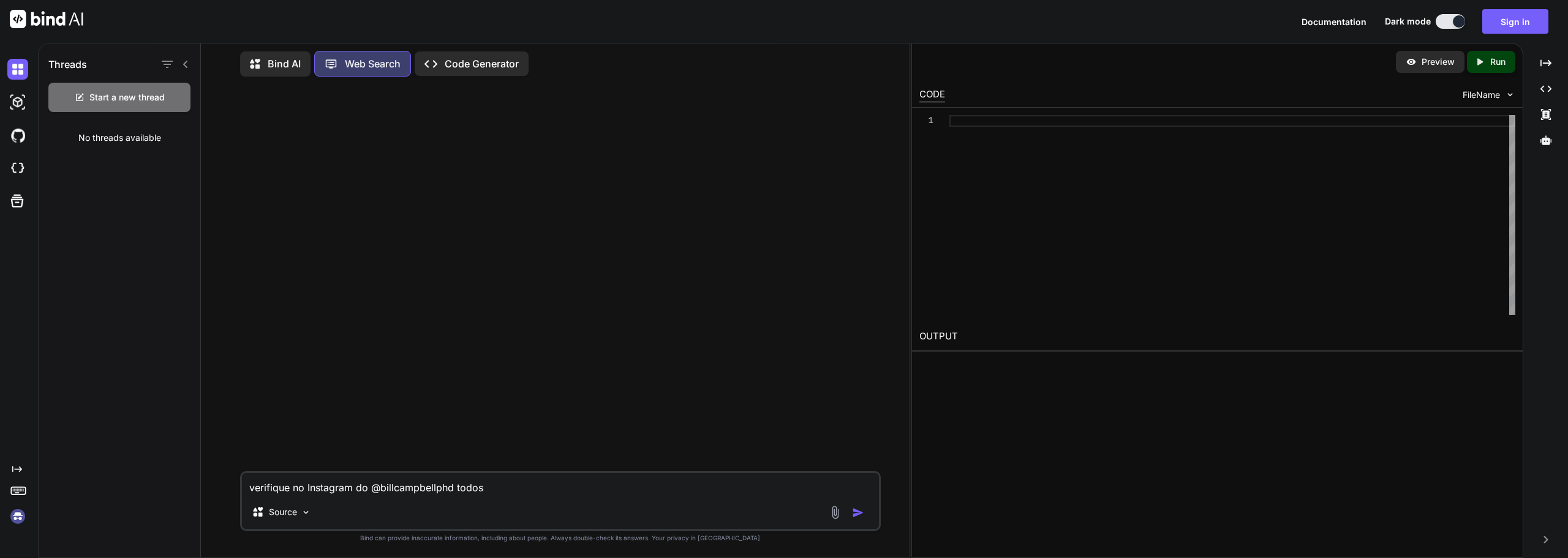
type textarea "x"
type textarea "verifique no Instagram do @billcampbellphd todos o"
type textarea "x"
type textarea "verifique no Instagram do @billcampbellphd todos os"
type textarea "x"
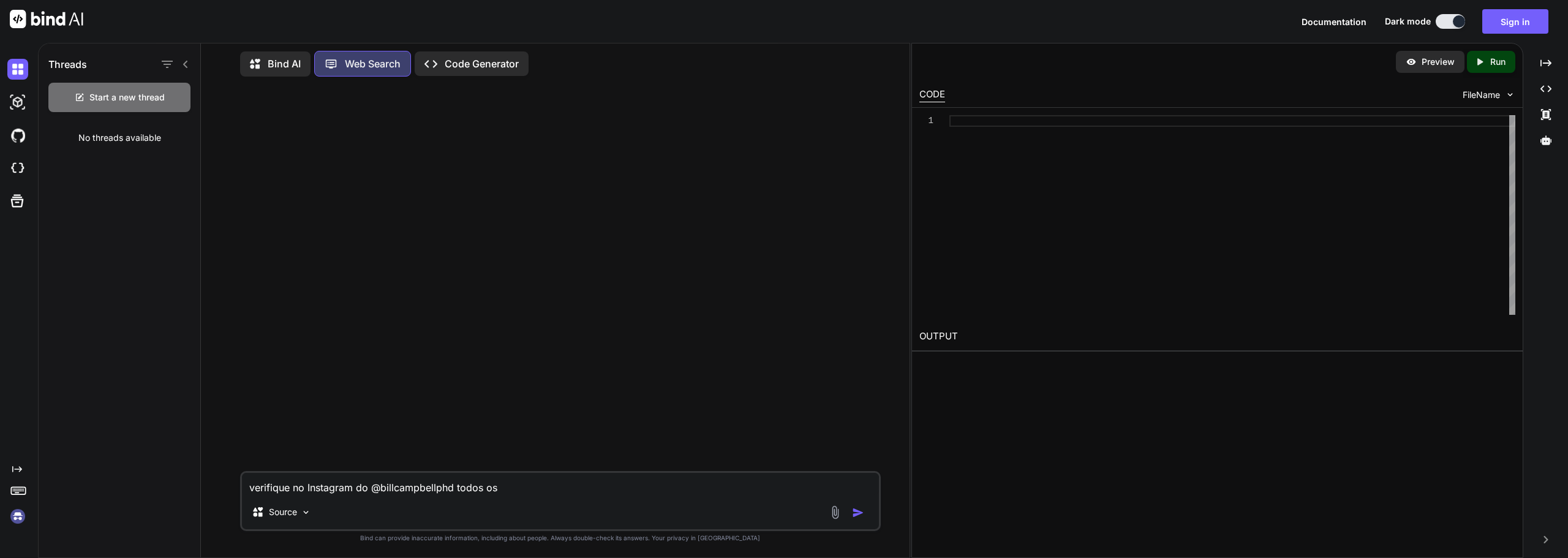
type textarea "verifique no Instagram do @billcampbellphd todos os"
type textarea "x"
type textarea "verifique no Instagram do @billcampbellphd todos os p"
type textarea "x"
type textarea "verifique no Instagram do @billcampbellphd todos os po"
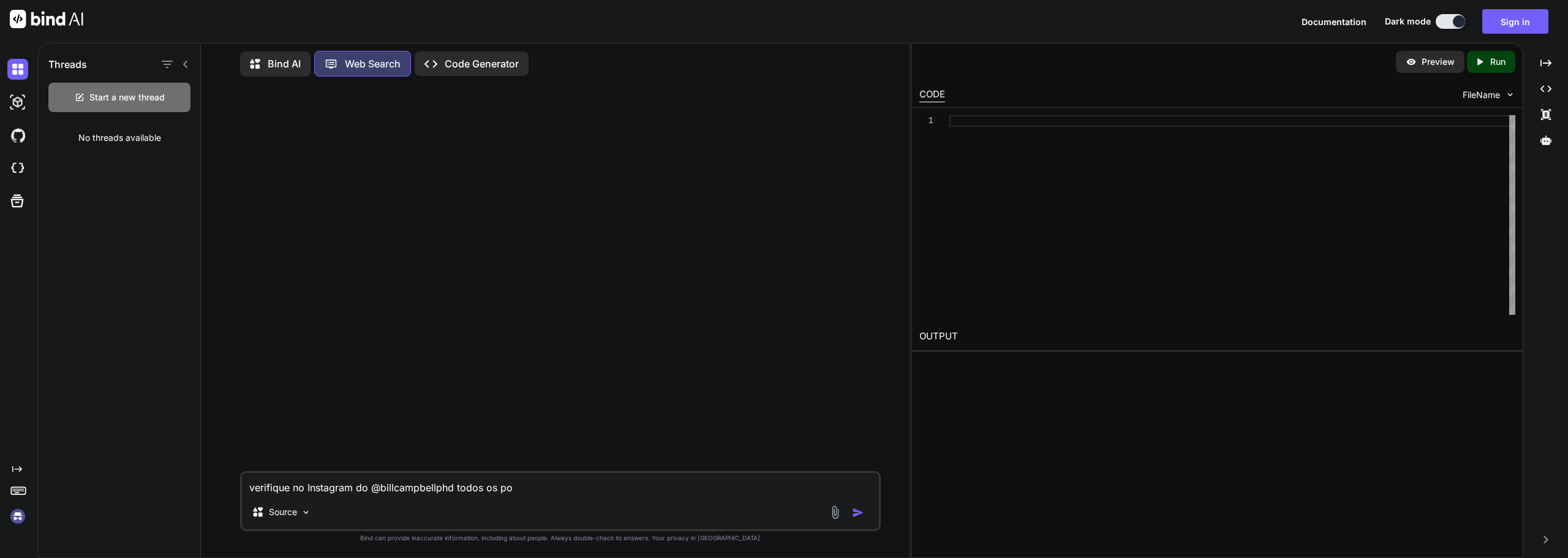
type textarea "x"
type textarea "verifique no Instagram do @billcampbellphd todos os pos"
type textarea "x"
type textarea "verifique no Instagram do @billcampbellphd todos os post"
type textarea "x"
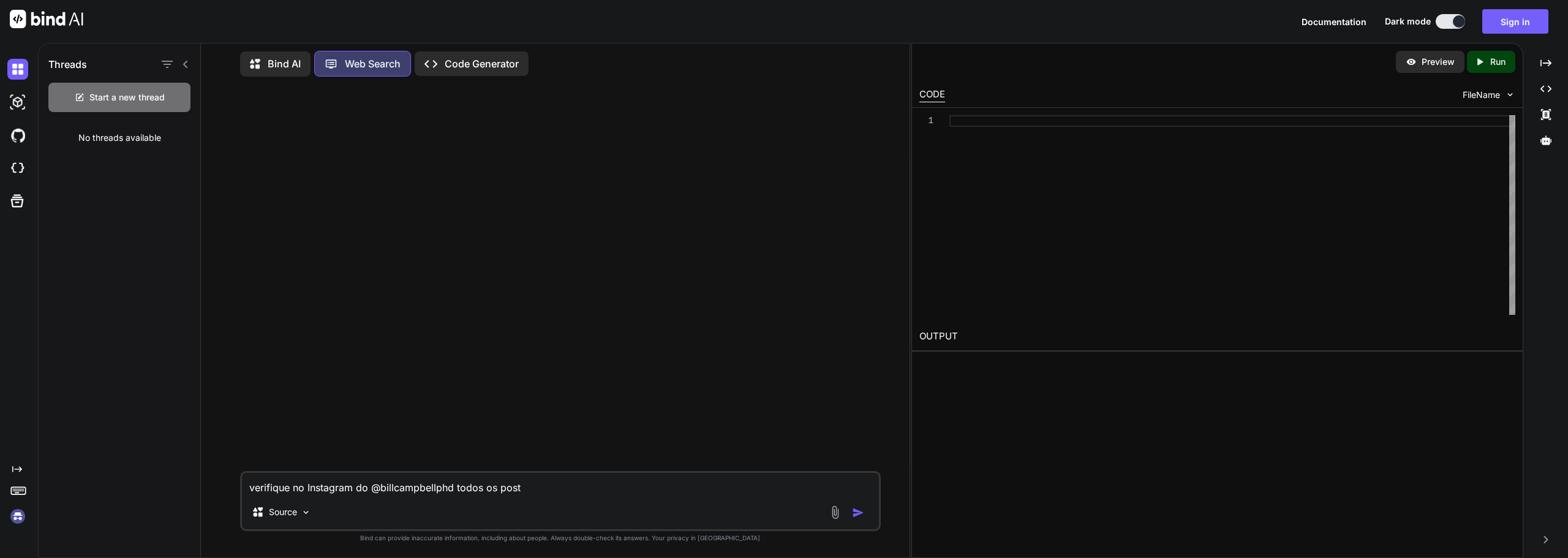
type textarea "verifique no Instagram do @billcampbellphd todos os posts"
type textarea "x"
type textarea "verifique no Instagram do @billcampbellphd todos os posts"
type textarea "x"
type textarea "verifique no Instagram do @billcampbellphd todos os posts q"
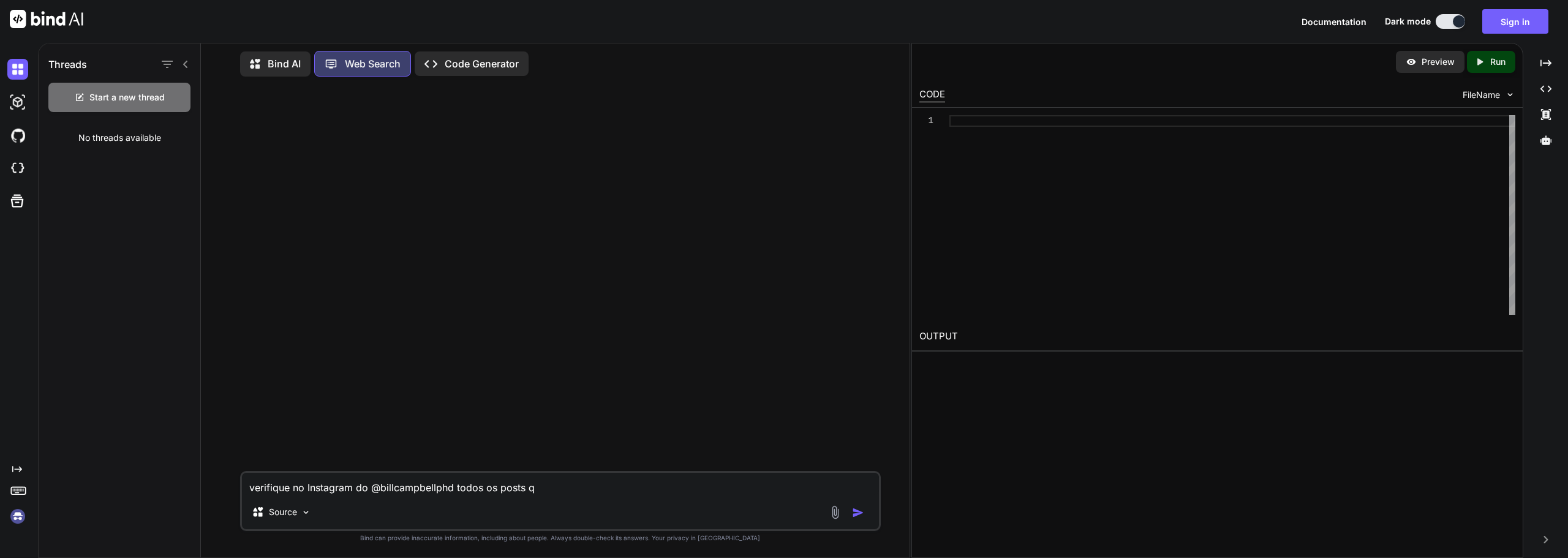
type textarea "x"
type textarea "verifique no Instagram do @billcampbellphd todos os posts qu"
type textarea "x"
type textarea "verifique no Instagram do @billcampbellphd todos os posts que"
type textarea "x"
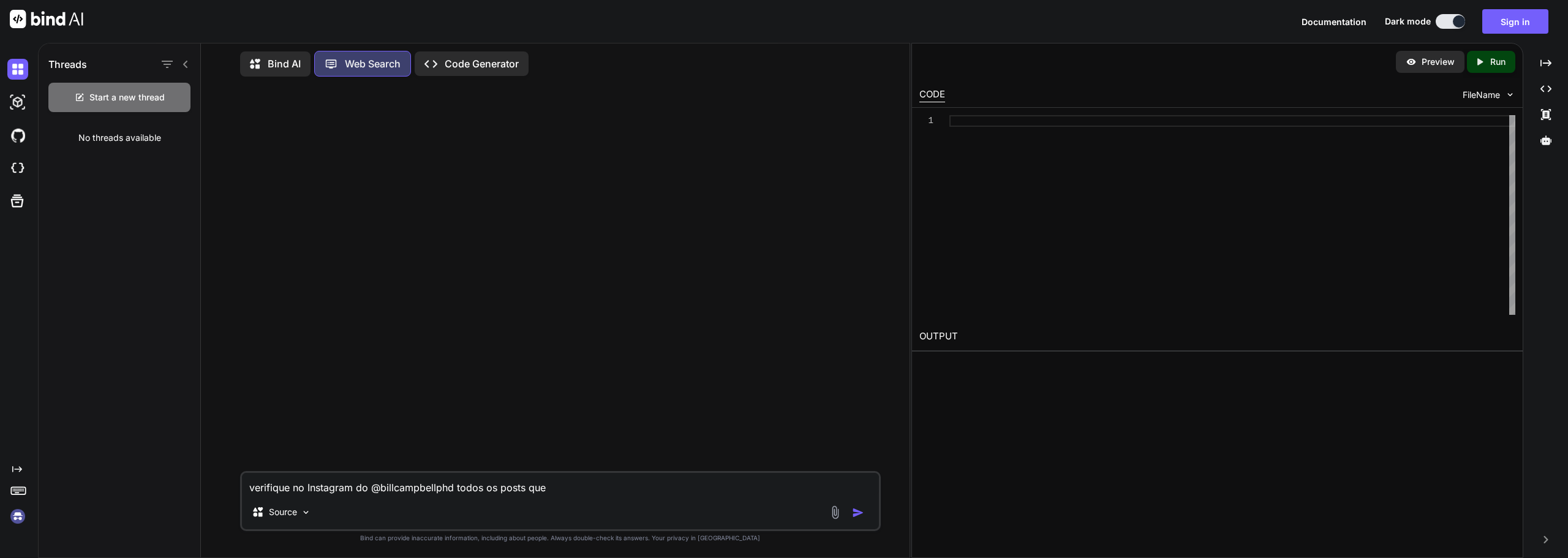
type textarea "verifique no Instagram do @billcampbellphd todos os posts que"
type textarea "x"
type textarea "verifique no Instagram do @billcampbellphd todos os posts que e"
type textarea "x"
type textarea "verifique no Instagram do @billcampbellphd todos os posts que el"
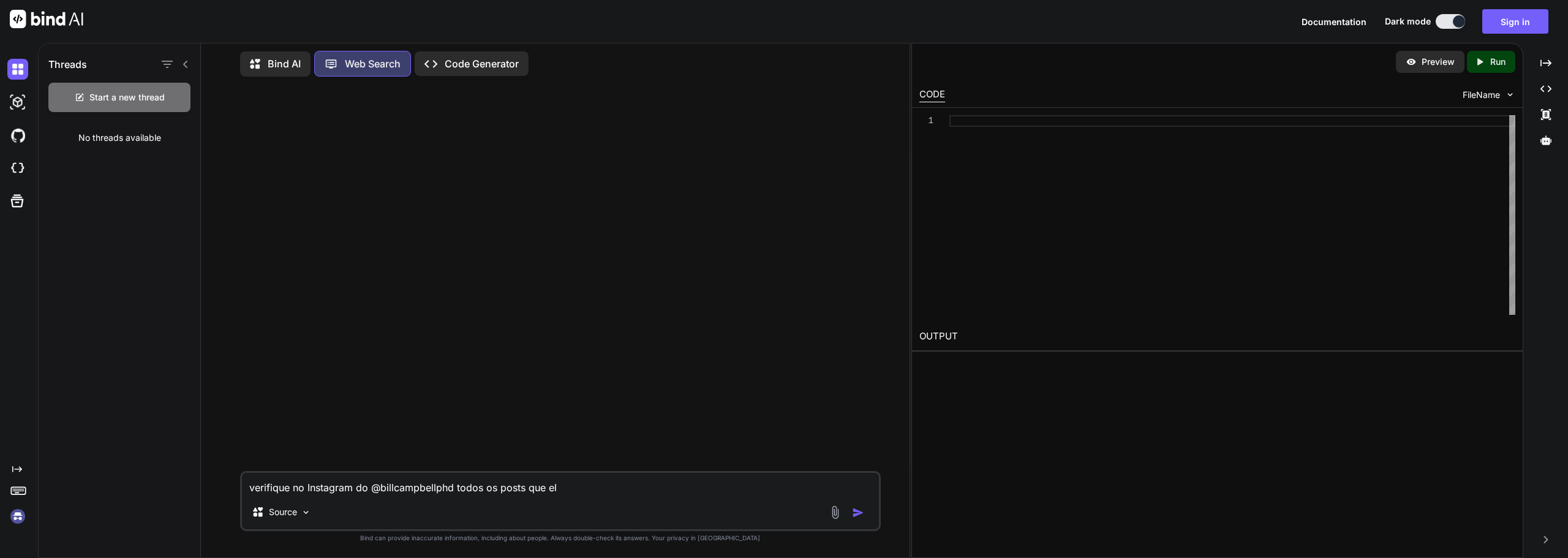
type textarea "x"
type textarea "verifique no Instagram do @billcampbellphd todos os posts que ele"
type textarea "x"
type textarea "verifique no Instagram do @billcampbellphd todos os posts que ele"
type textarea "x"
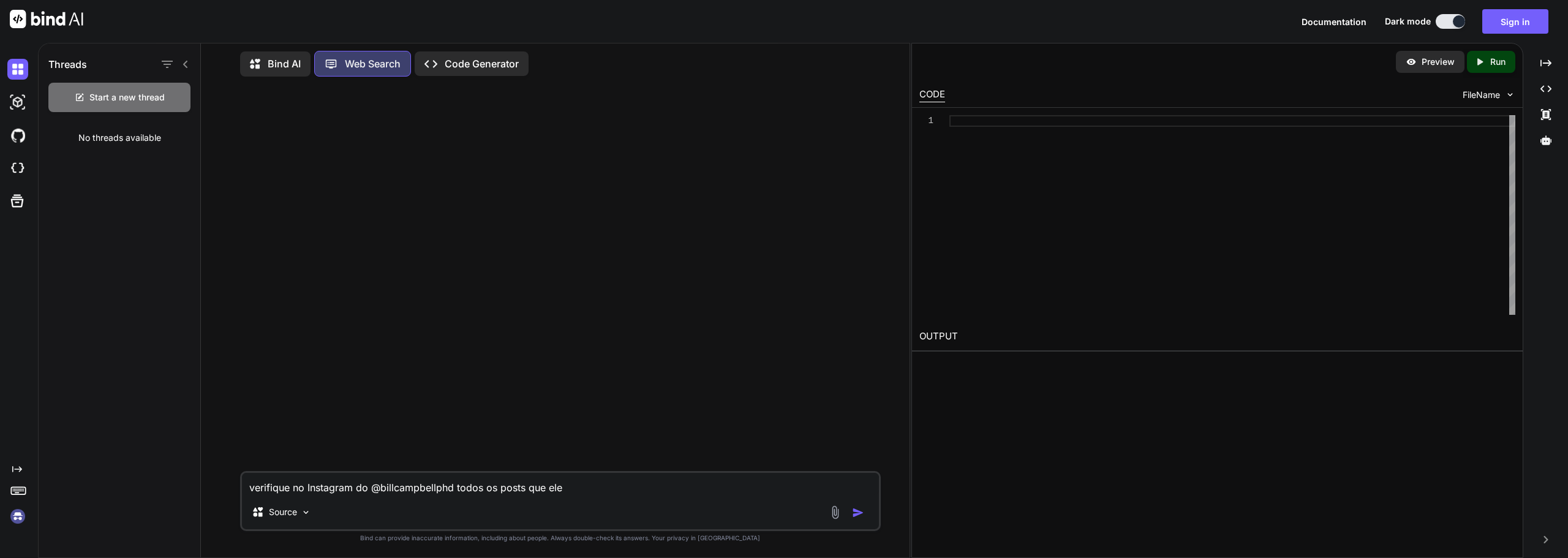
type textarea "verifique no Instagram do @billcampbellphd todos os posts que ele f"
type textarea "x"
type textarea "verifique no Instagram do @billcampbellphd todos os posts que ele fe"
type textarea "x"
type textarea "verifique no Instagram do @billcampbellphd todos os posts que ele fez"
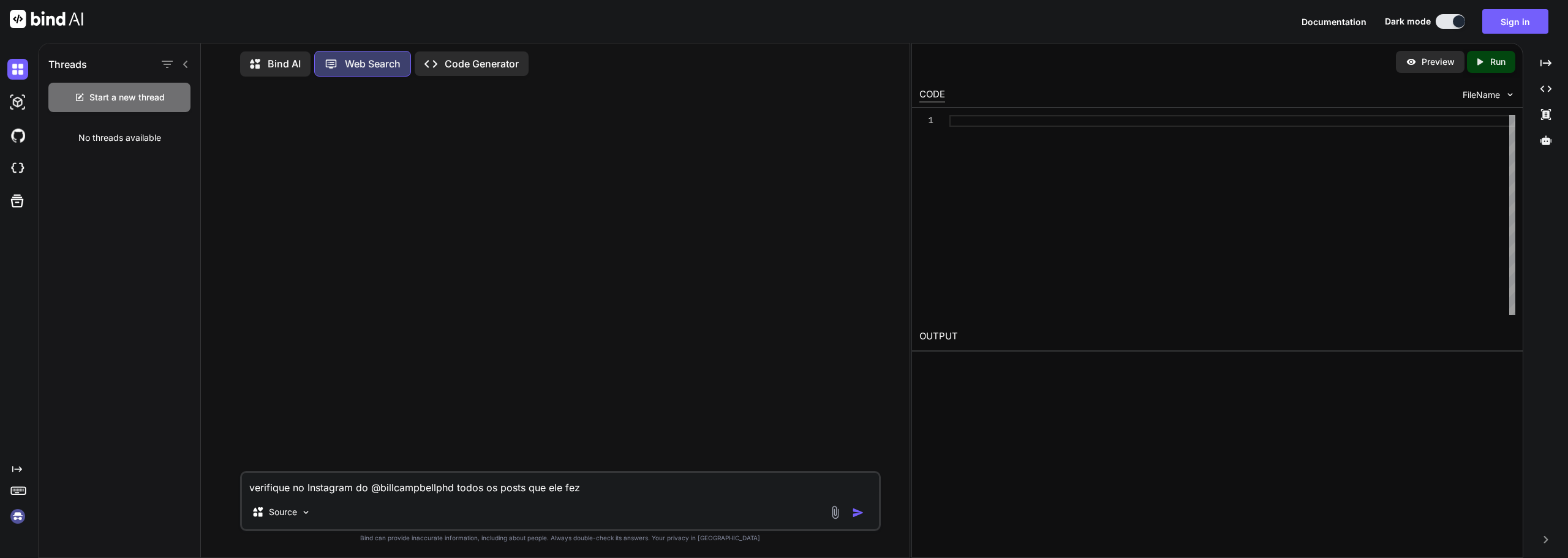
type textarea "x"
type textarea "verifique no Instagram do @billcampbellphd todos os posts que ele fez"
type textarea "x"
type textarea "verifique no Instagram do @billcampbellphd todos os posts que ele fez s"
type textarea "x"
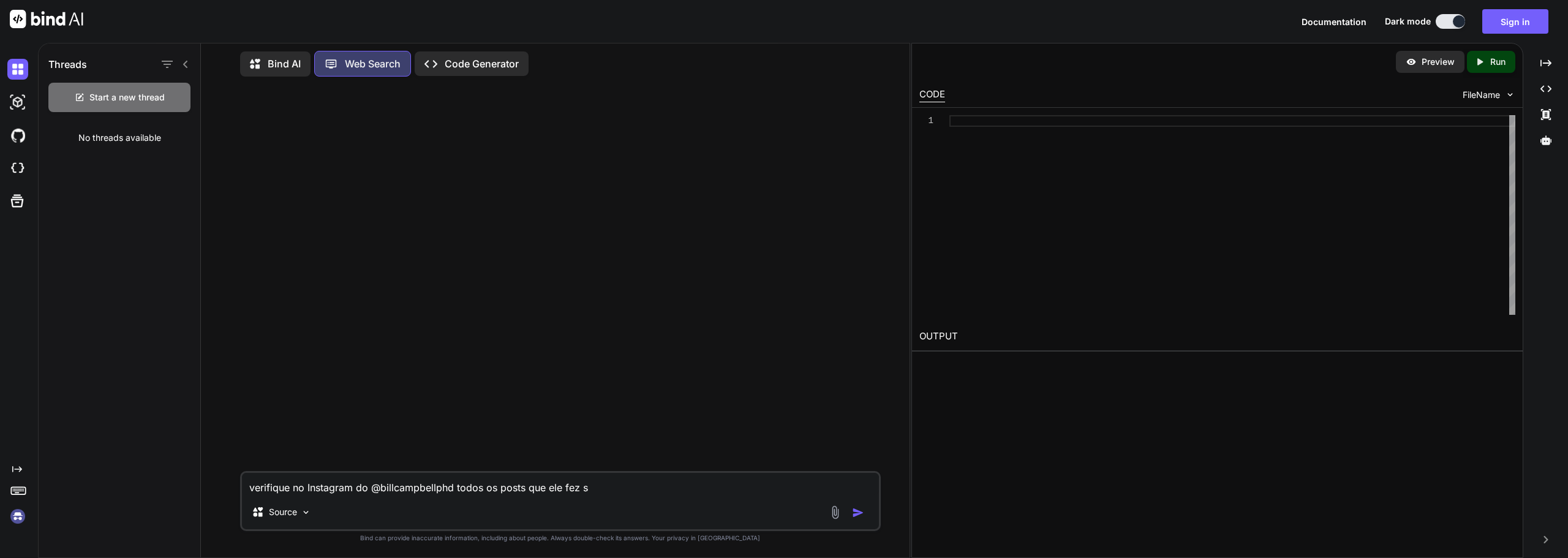
type textarea "verifique no Instagram do @billcampbellphd todos os posts que ele fez so"
type textarea "x"
type textarea "verifique no Instagram do @billcampbellphd todos os posts que ele fez sob"
type textarea "x"
type textarea "verifique no Instagram do @billcampbellphd todos os posts que ele fez sobr"
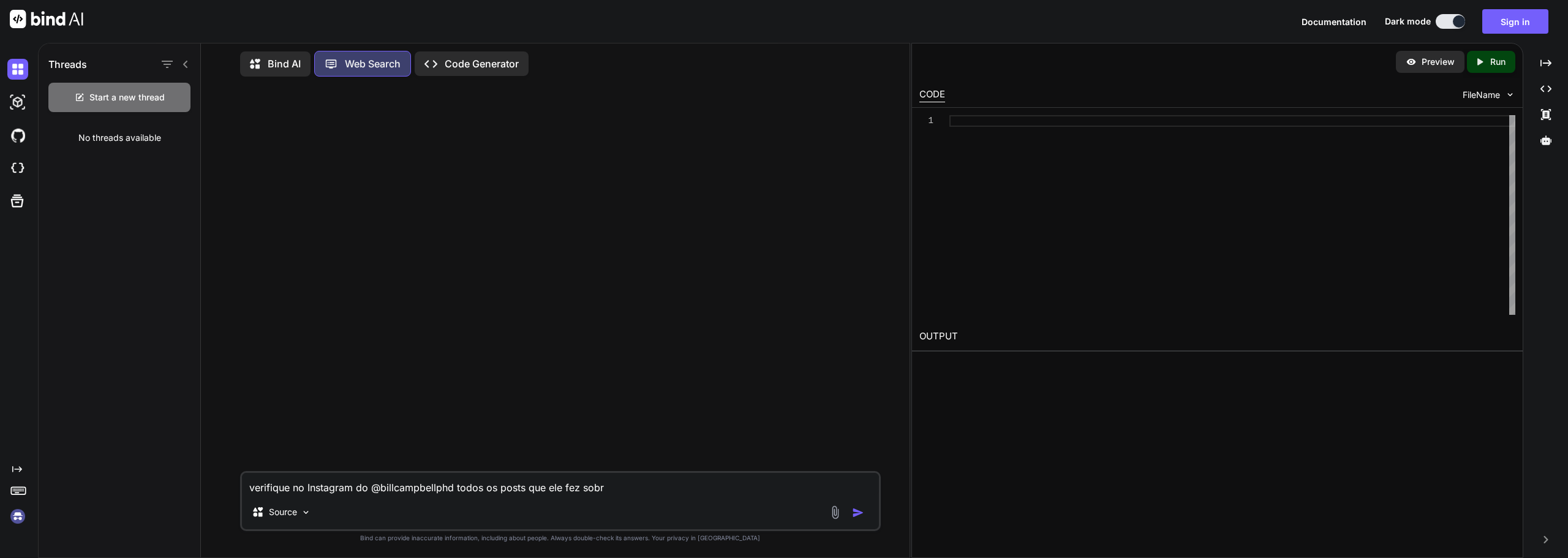
type textarea "x"
type textarea "verifique no Instagram do @billcampbellphd todos os posts que ele fez sobre"
type textarea "x"
type textarea "verifique no Instagram do @billcampbellphd todos os posts que ele fez sobre"
type textarea "x"
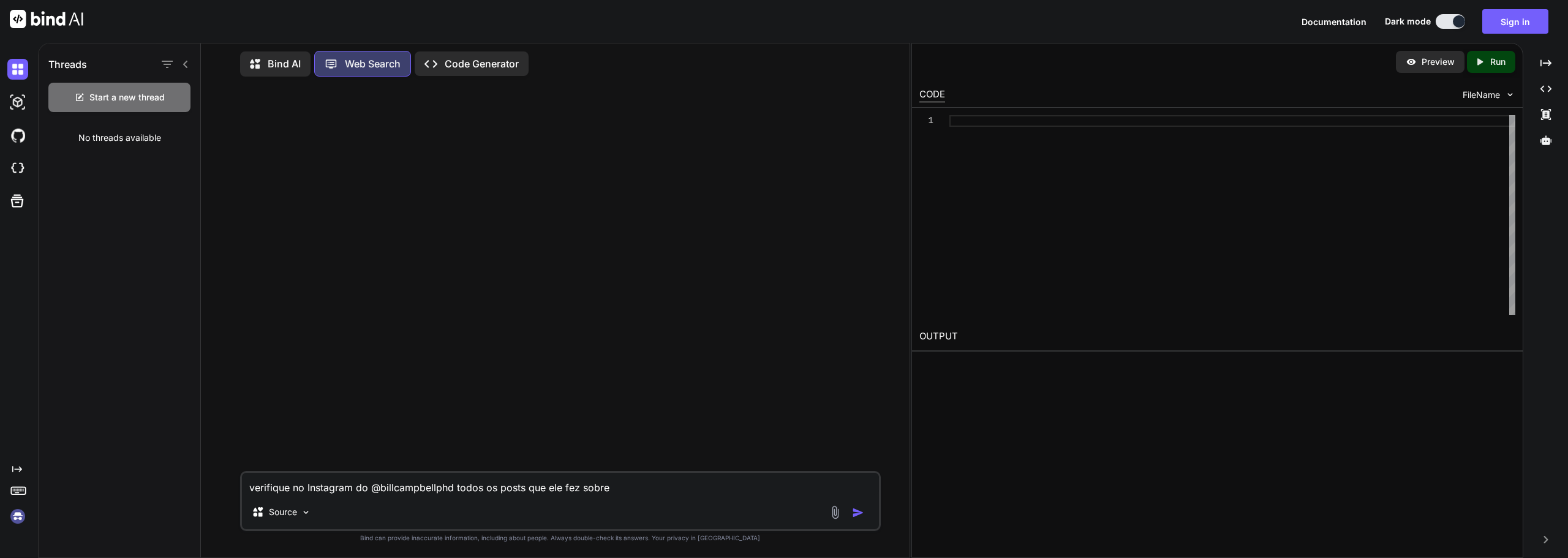
type textarea "verifique no Instagram do @billcampbellphd todos os posts que ele fez sobre m"
type textarea "x"
type textarea "verifique no Instagram do @billcampbellphd todos os posts que ele fez sobre me"
type textarea "x"
type textarea "verifique no Instagram do @billcampbellphd todos os posts que ele fez sobre men"
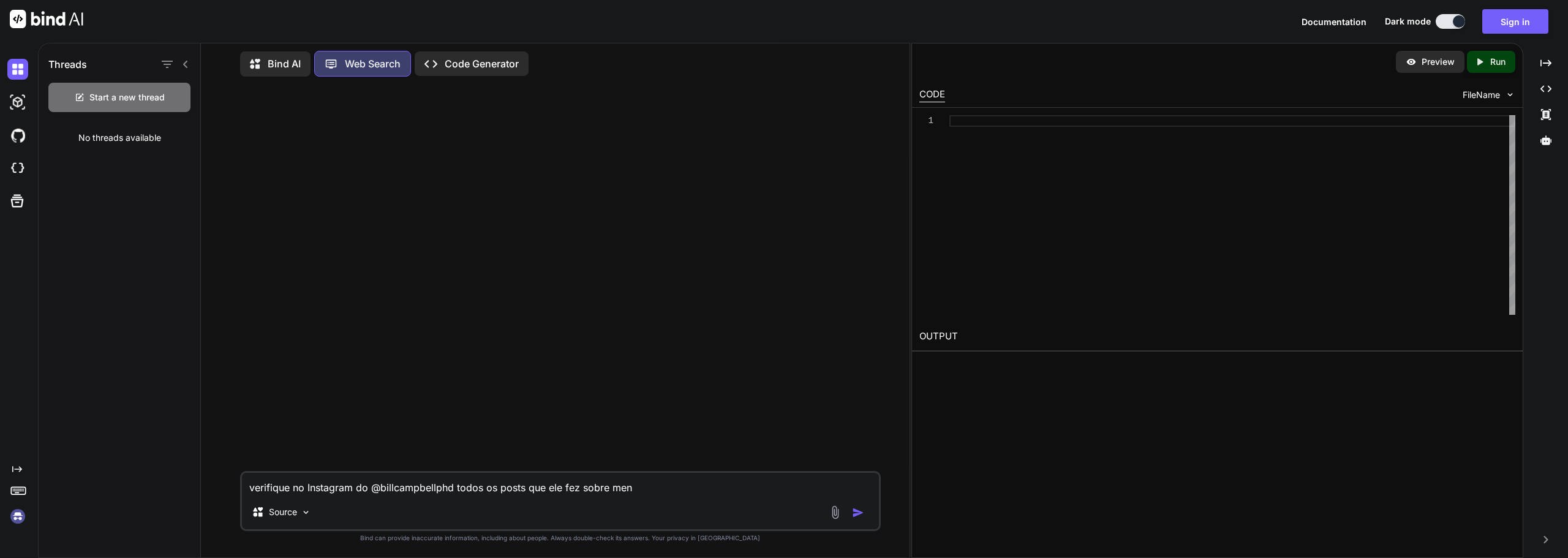
type textarea "x"
type textarea "verifique no Instagram do @billcampbellphd todos os posts que ele fez sobre meno"
type textarea "x"
type textarea "verifique no Instagram do @billcampbellphd todos os posts que ele fez sobre men…"
type textarea "x"
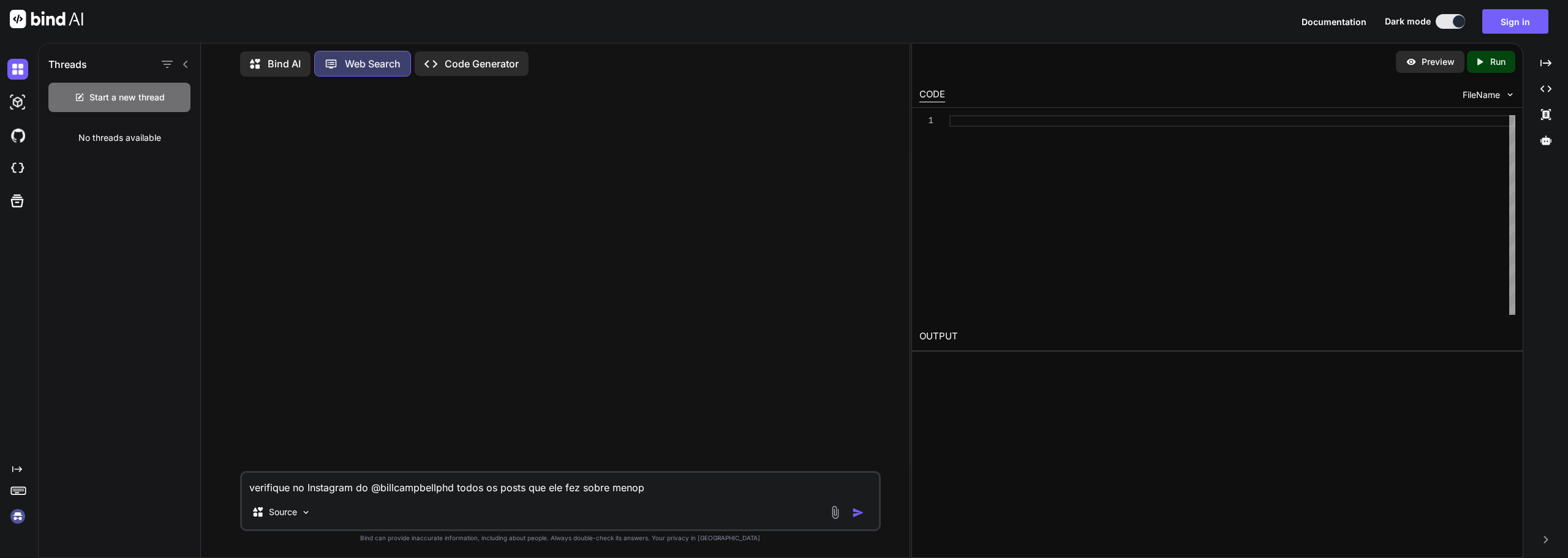
type textarea "verifique no Instagram do @billcampbellphd todos os posts que ele fez sobre [PE…"
type textarea "x"
type textarea "verifique no Instagram do @billcampbellphd todos os posts que ele fez sobre men…"
type textarea "x"
type textarea "verifique no Instagram do @billcampbellphd todos os posts que ele fez sobre [PE…"
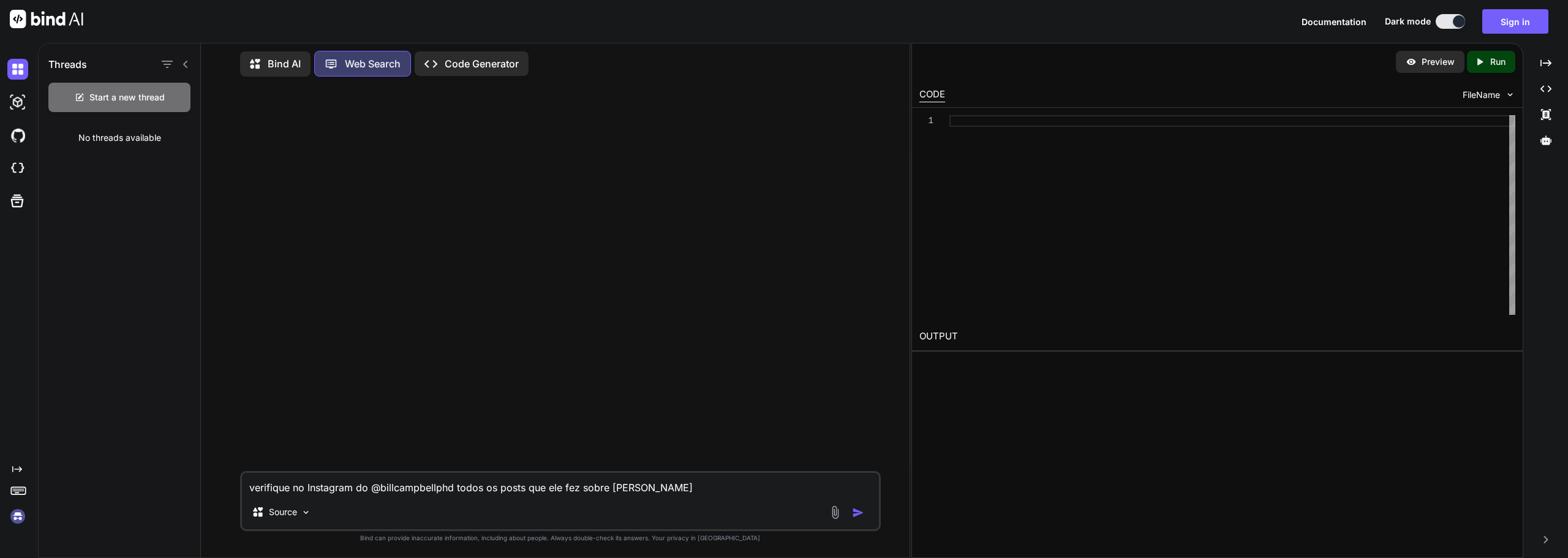
type textarea "x"
type textarea "verifique no Instagram do @billcampbellphd todos os posts que ele fez sobre men…"
click at [21, 516] on img at bounding box center [18, 516] width 21 height 21
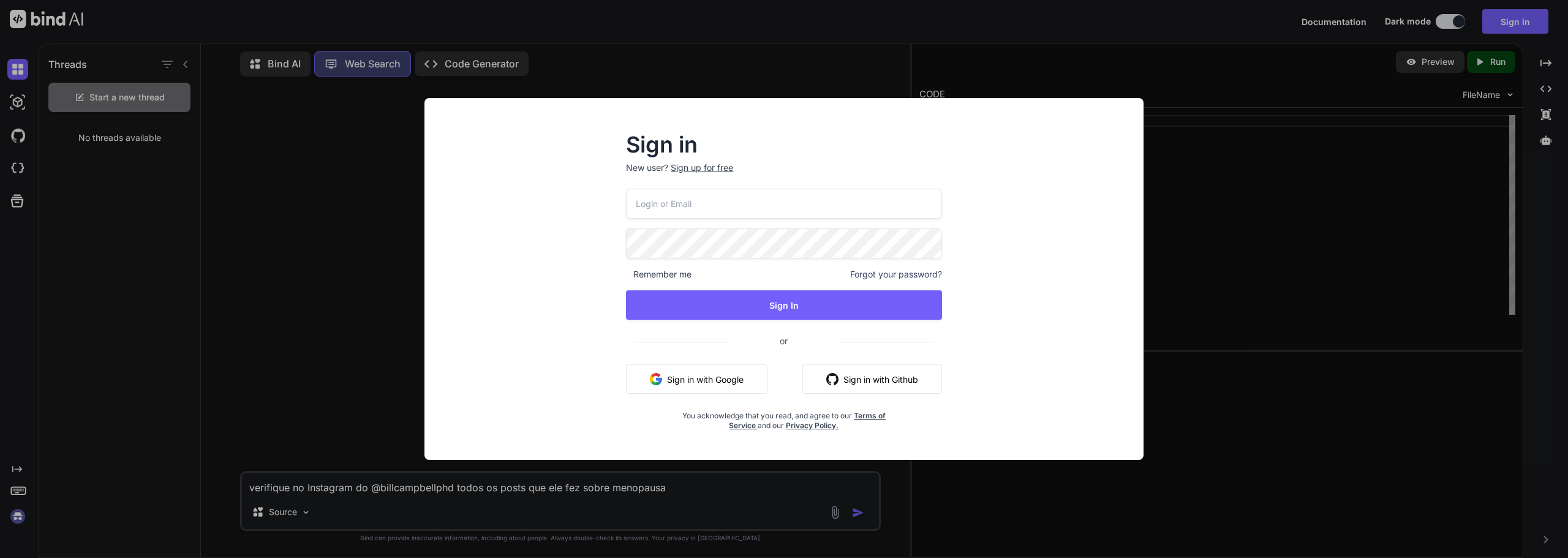
click at [1189, 362] on div "Sign in New user? Sign up for free Remember me Forgot your password? Sign In or…" at bounding box center [784, 279] width 1568 height 558
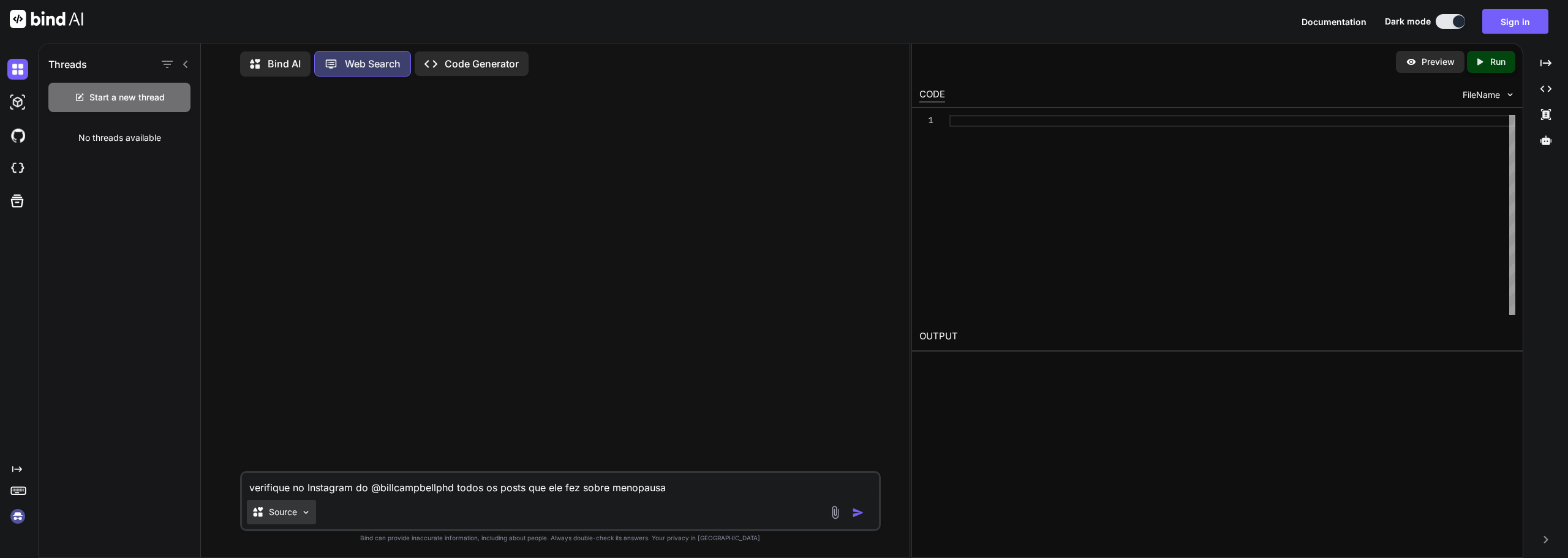
click at [287, 506] on p "Source" at bounding box center [283, 511] width 28 height 12
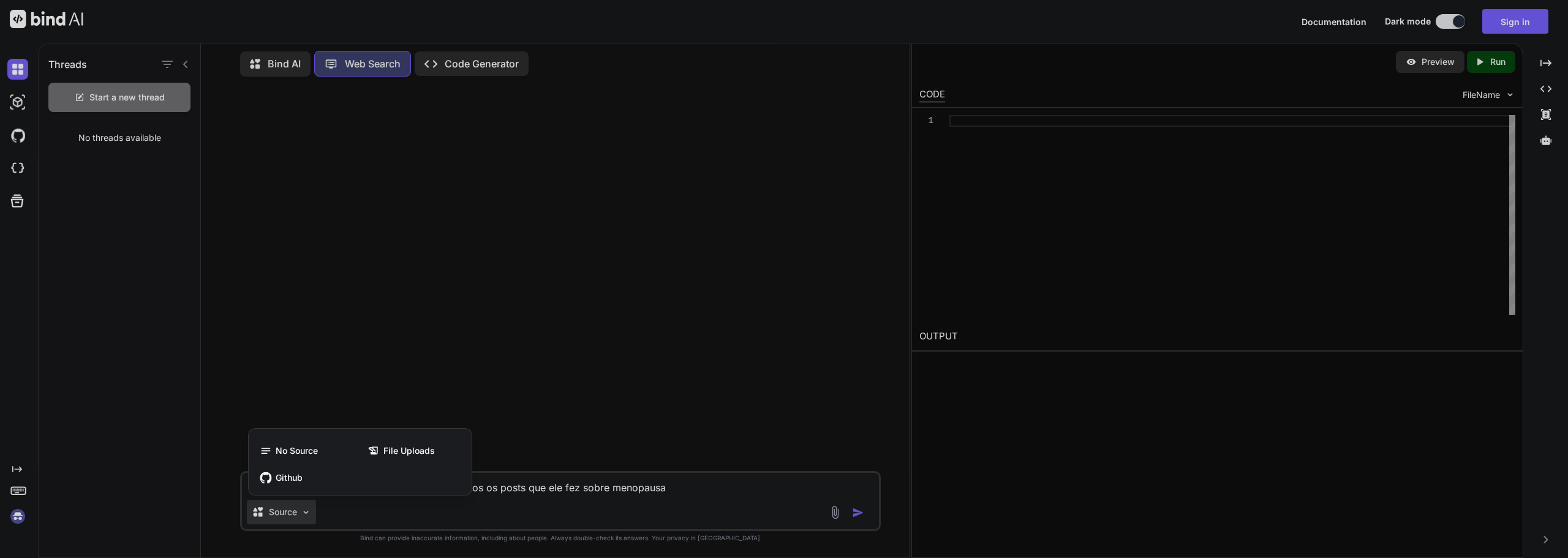
click at [287, 506] on div at bounding box center [784, 279] width 1568 height 558
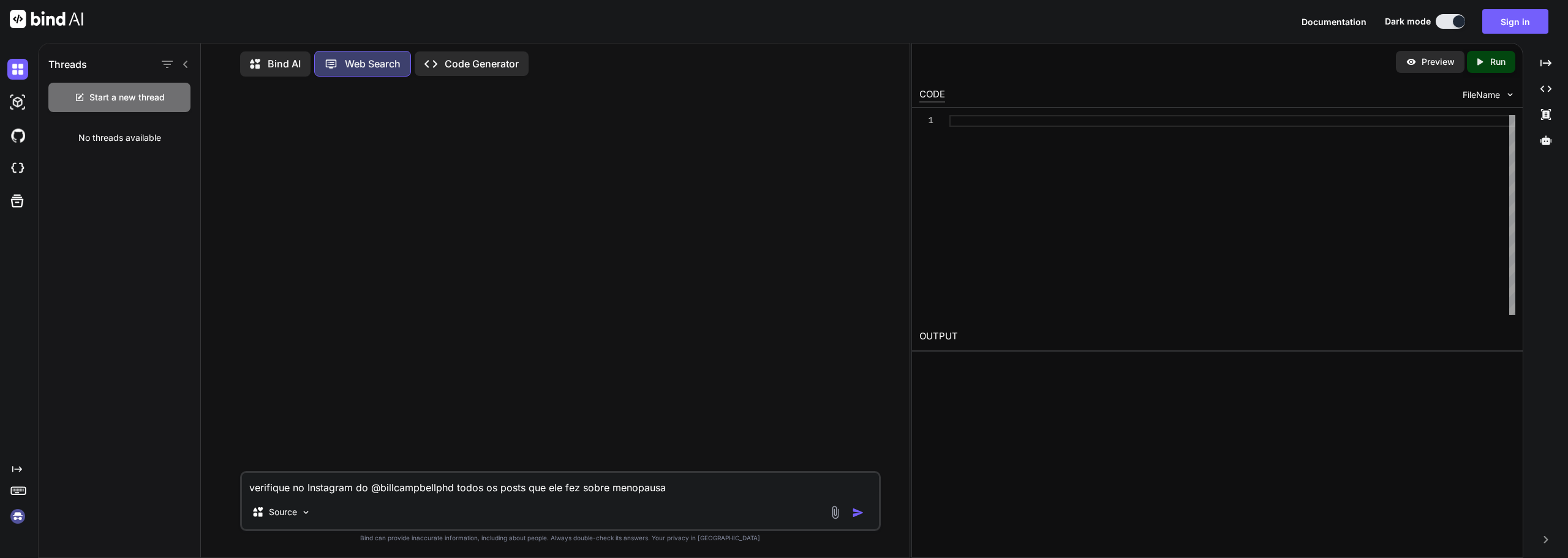
click at [854, 512] on img "button" at bounding box center [858, 512] width 12 height 12
type textarea "x"
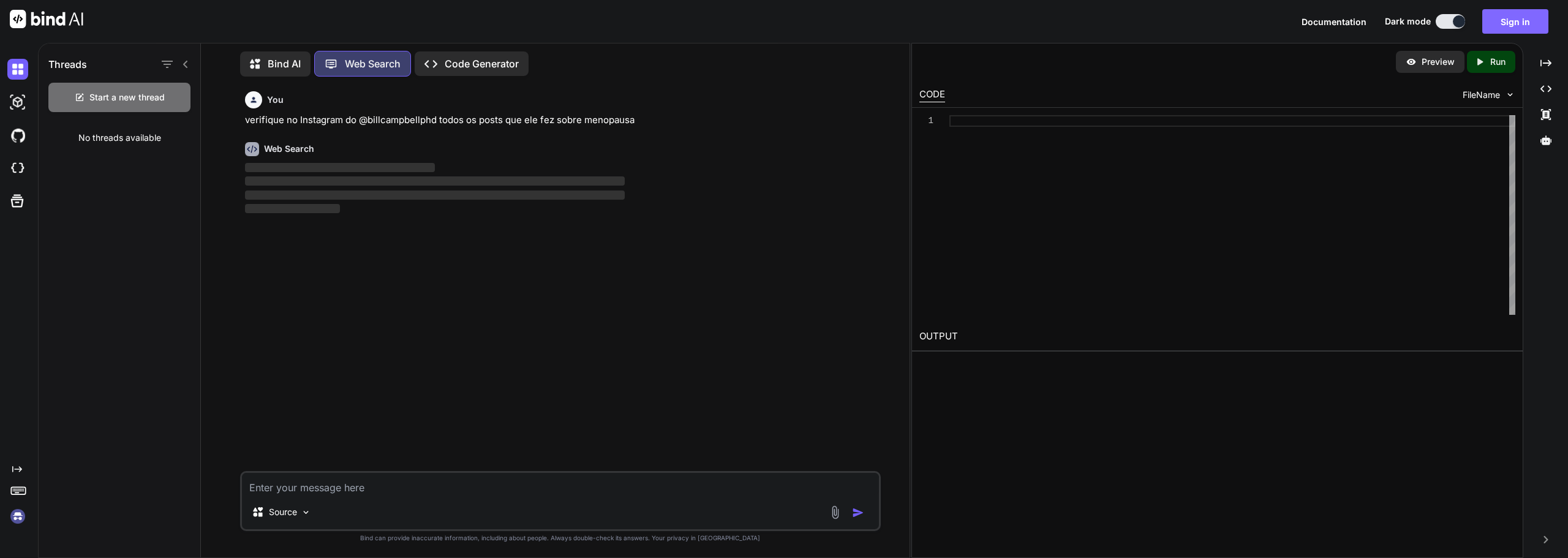
click at [1506, 26] on button "Sign in" at bounding box center [1515, 22] width 66 height 25
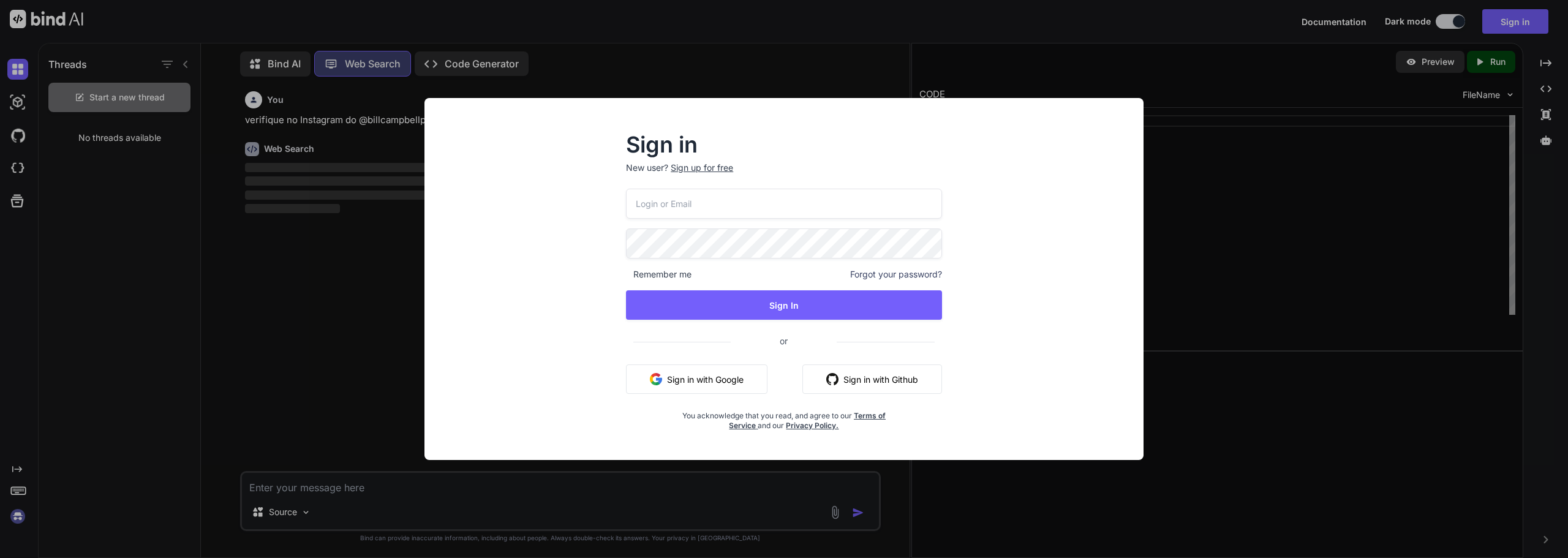
click at [746, 378] on button "Sign in with Google" at bounding box center [697, 379] width 142 height 29
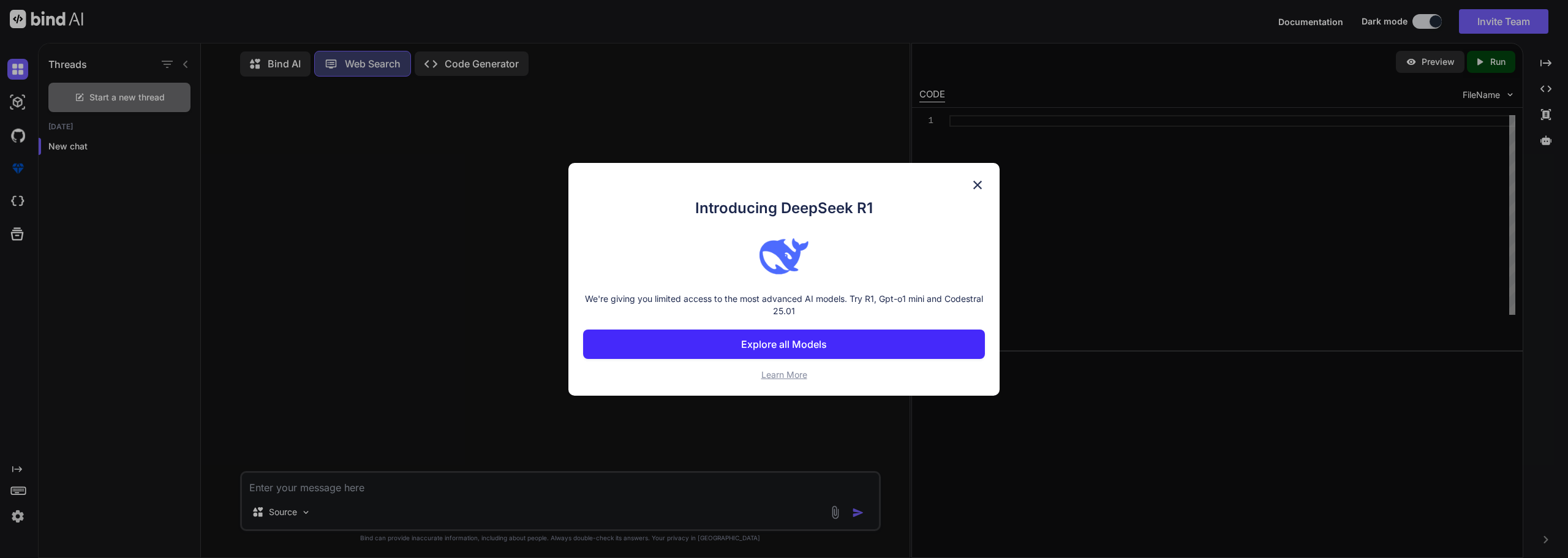
click at [973, 175] on div "Introducing DeepSeek R1 We're giving you limited access to the most advanced AI…" at bounding box center [784, 279] width 431 height 233
click at [981, 183] on img at bounding box center [978, 185] width 15 height 15
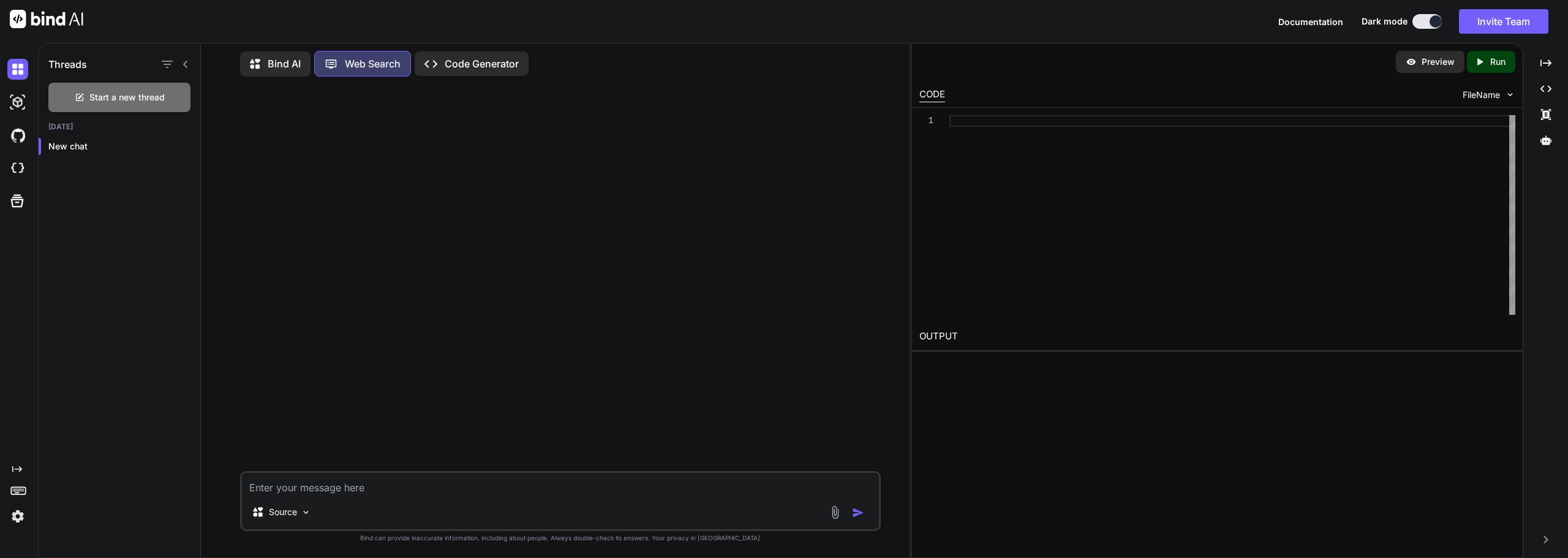
click at [469, 488] on textarea at bounding box center [560, 484] width 637 height 22
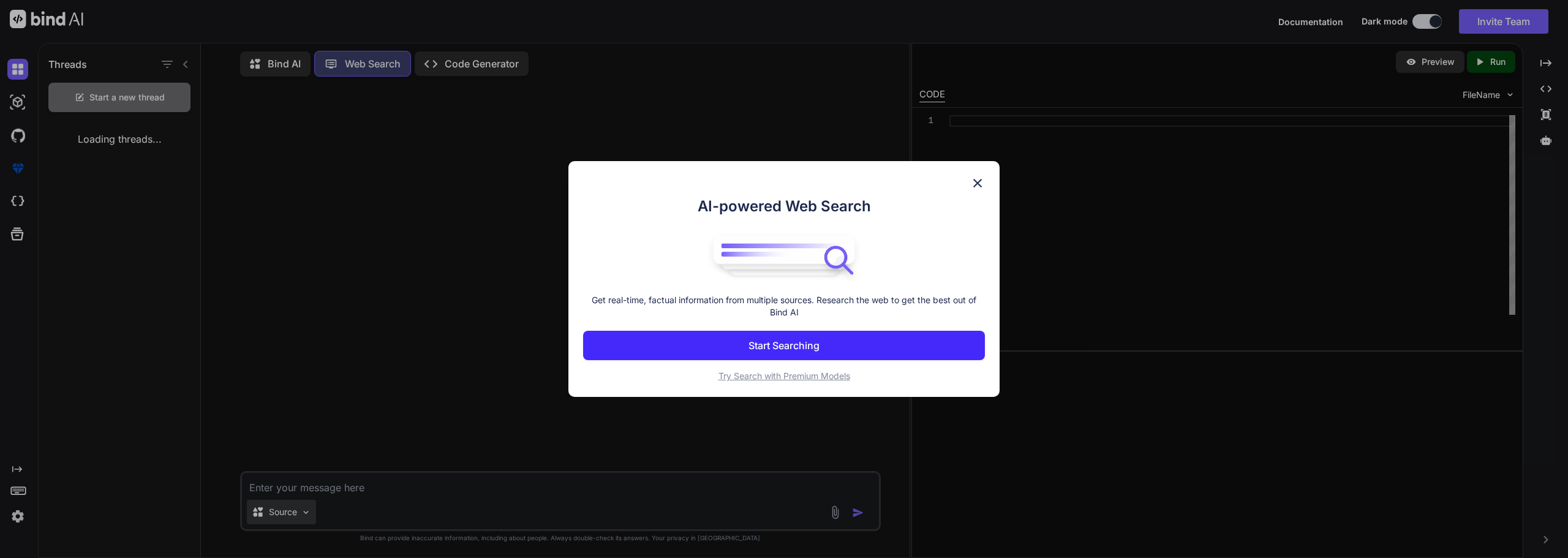
click at [296, 508] on div "AI-powered Web Search Get real-time, factual information from multiple sources.…" at bounding box center [784, 279] width 1568 height 558
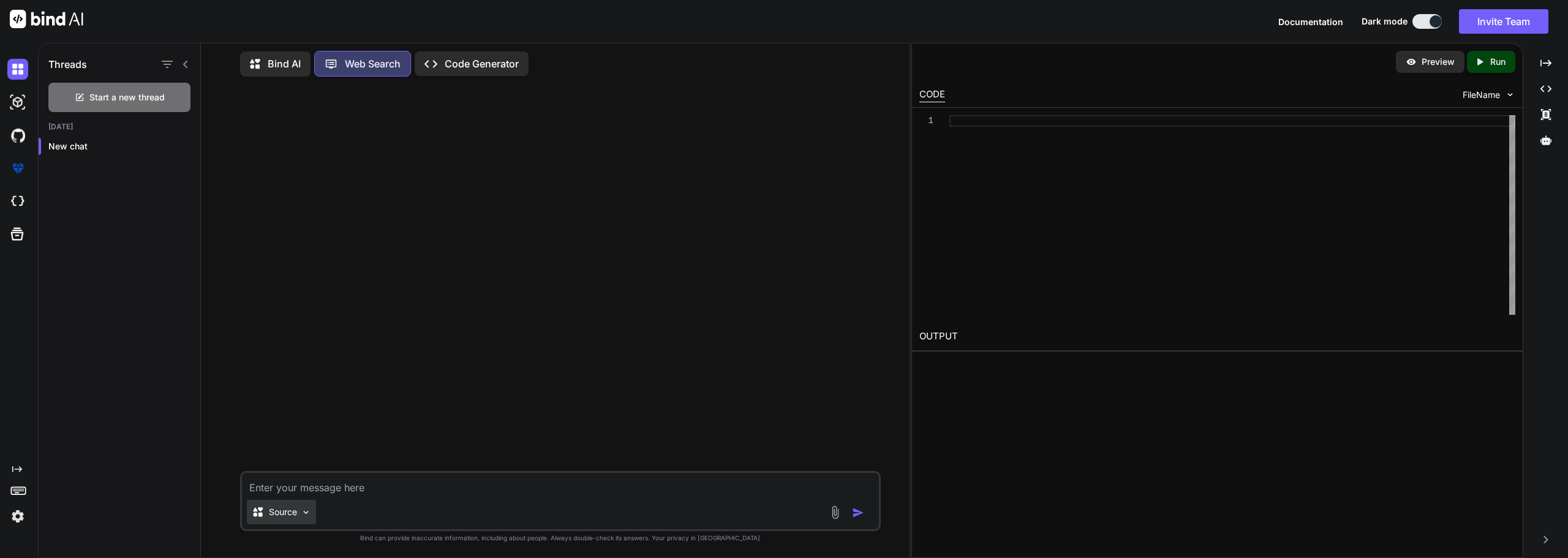
click at [296, 508] on p "Source" at bounding box center [283, 511] width 28 height 12
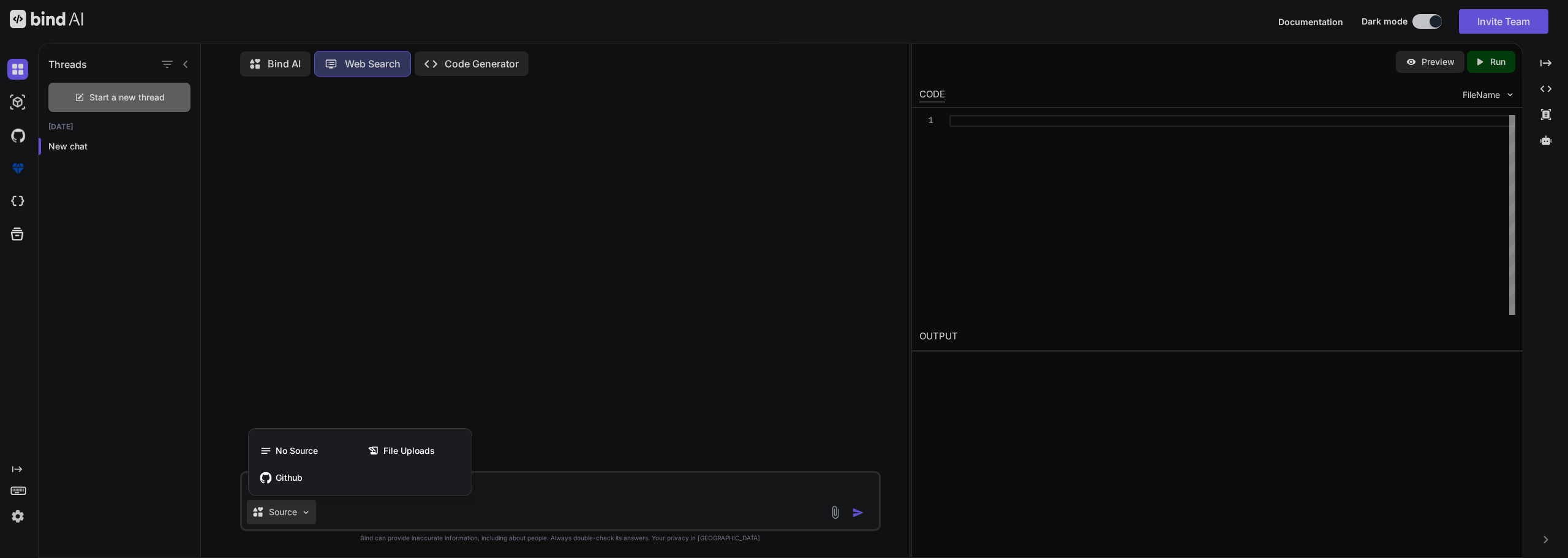
click at [468, 513] on div at bounding box center [784, 279] width 1568 height 558
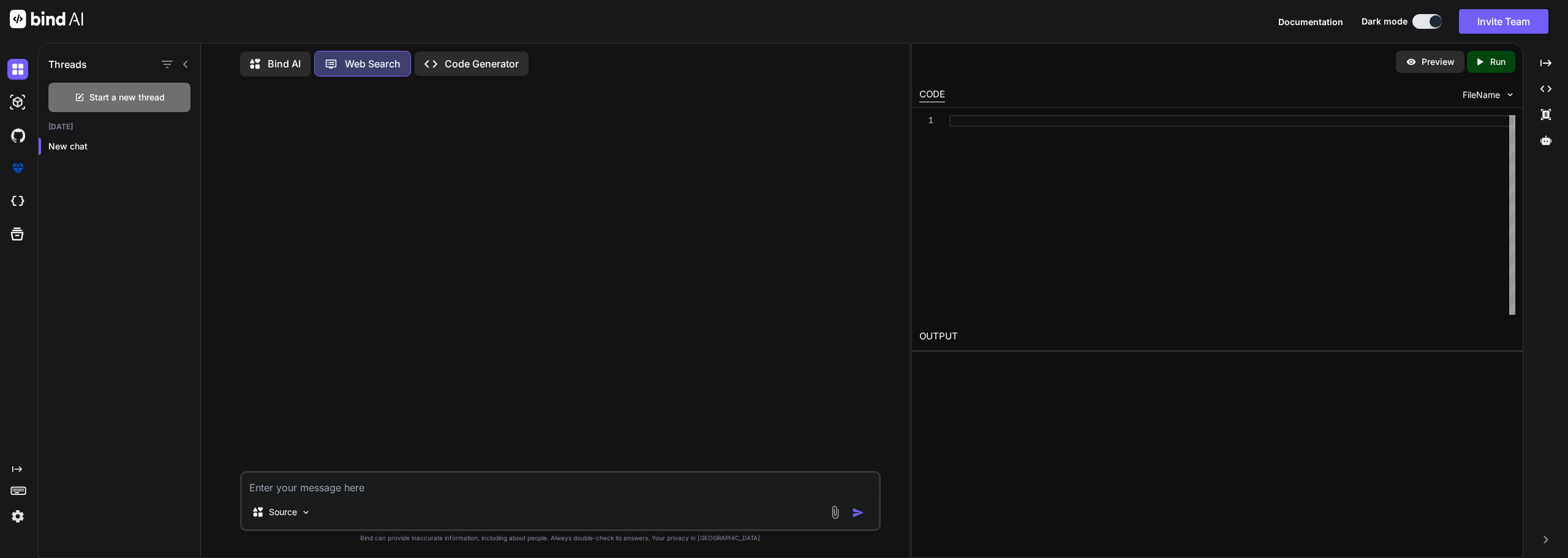
click at [341, 475] on textarea at bounding box center [560, 484] width 637 height 22
click at [418, 487] on textarea at bounding box center [560, 484] width 637 height 22
click at [304, 505] on div "Source" at bounding box center [281, 512] width 69 height 25
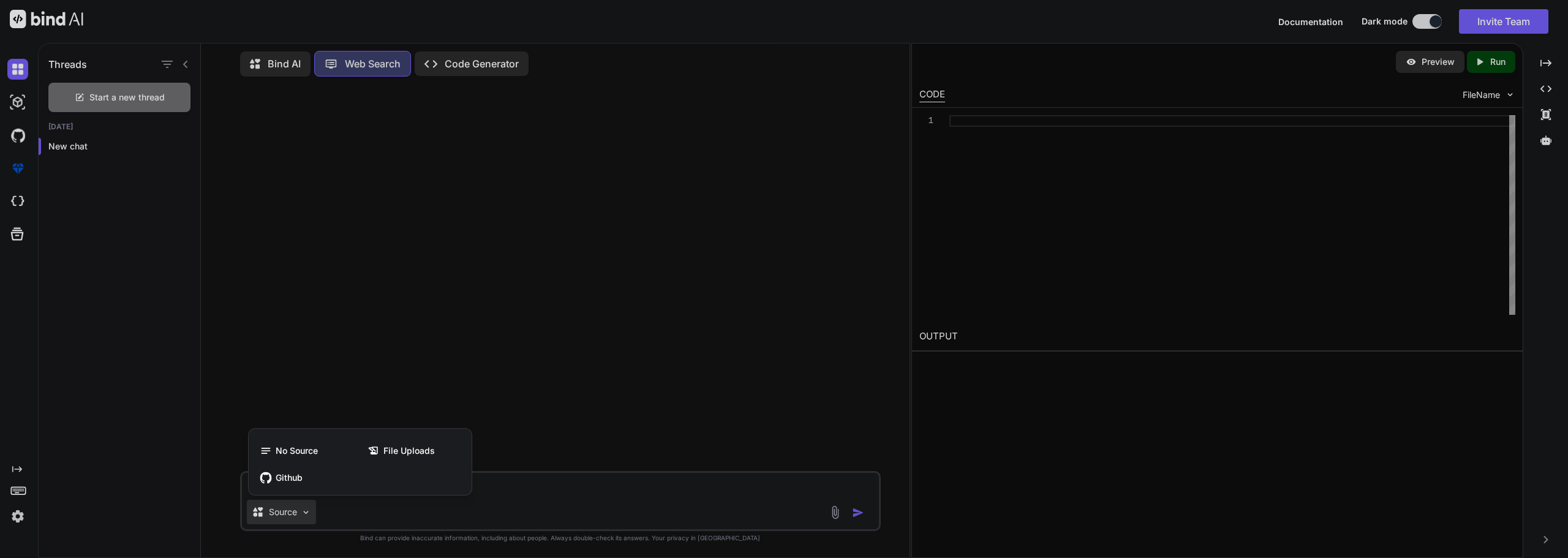
click at [304, 505] on div at bounding box center [784, 279] width 1568 height 558
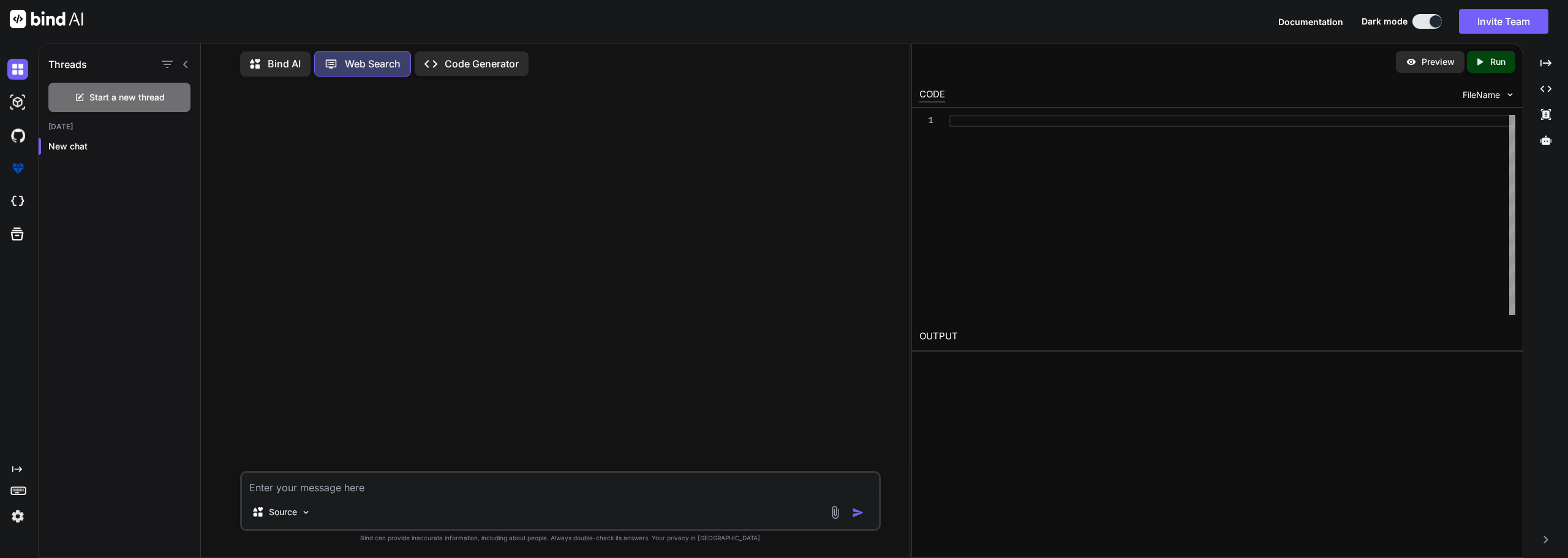
click at [282, 62] on p "Bind AI" at bounding box center [284, 63] width 33 height 15
click at [366, 76] on div "Web Search" at bounding box center [363, 67] width 96 height 25
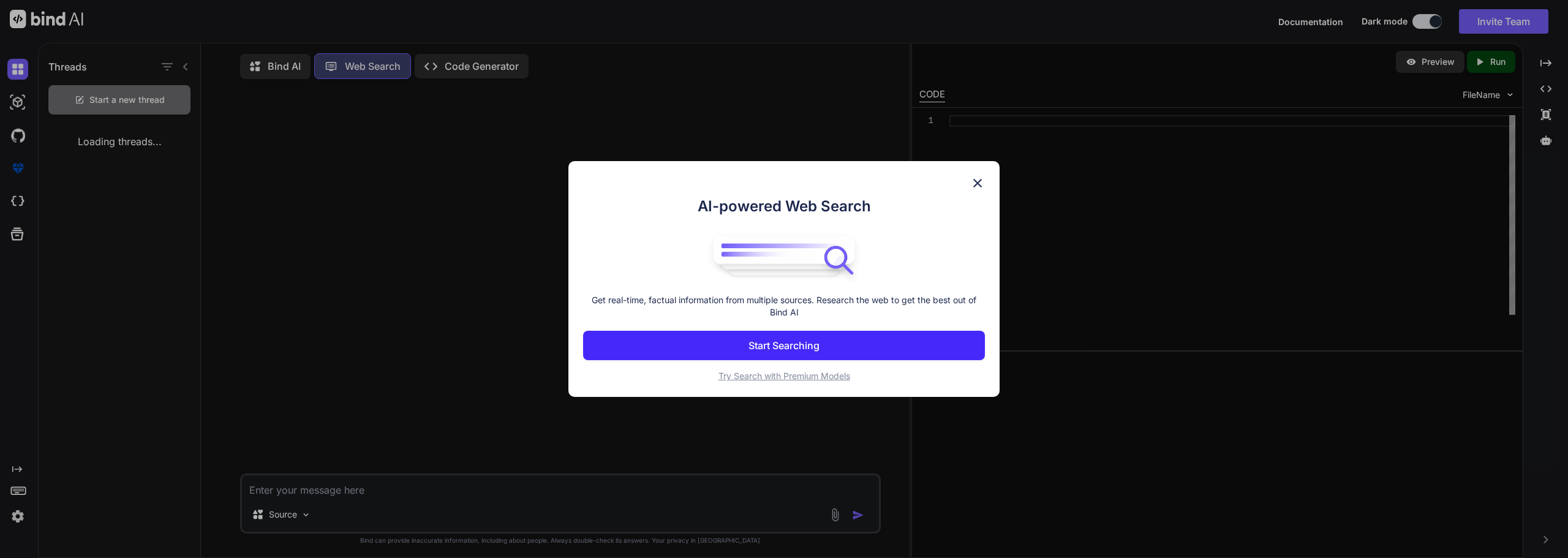
scroll to position [6, 0]
click at [364, 67] on div "AI-powered Web Search Get real-time, factual information from multiple sources.…" at bounding box center [784, 279] width 1568 height 558
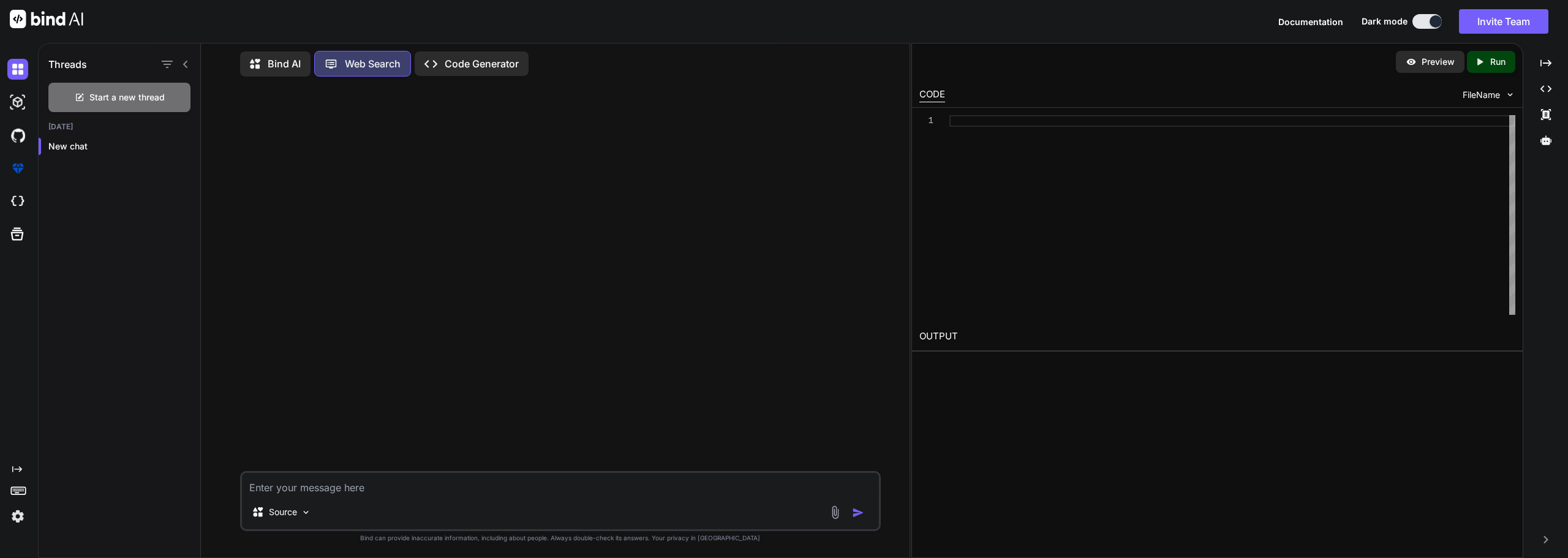
click at [514, 52] on div "Created with Pixso. Code Generator" at bounding box center [471, 64] width 114 height 25
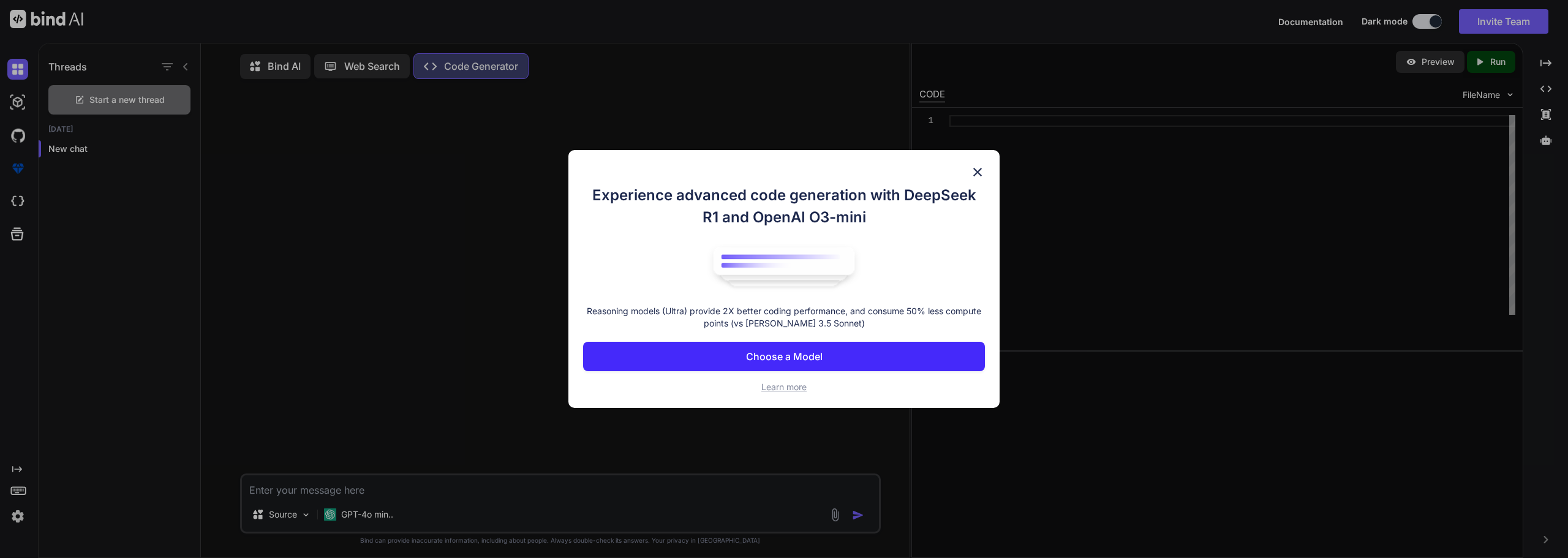
click at [983, 166] on img at bounding box center [978, 172] width 15 height 15
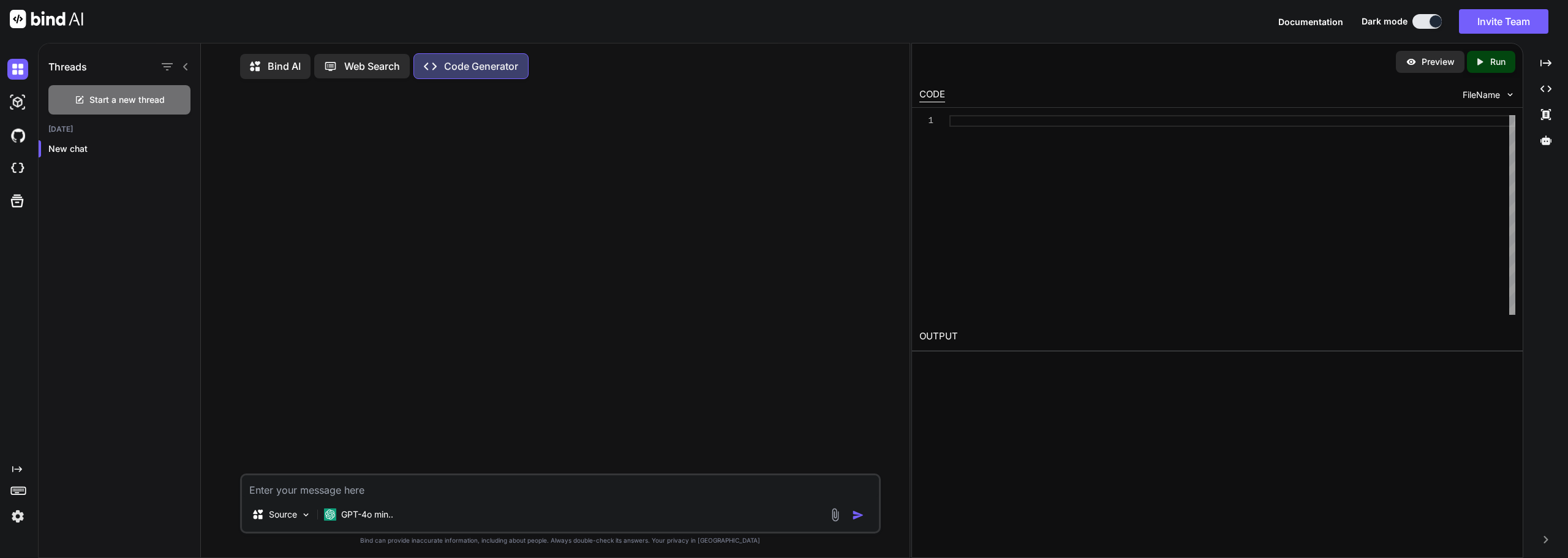
click at [355, 59] on p "Web Search" at bounding box center [372, 66] width 55 height 15
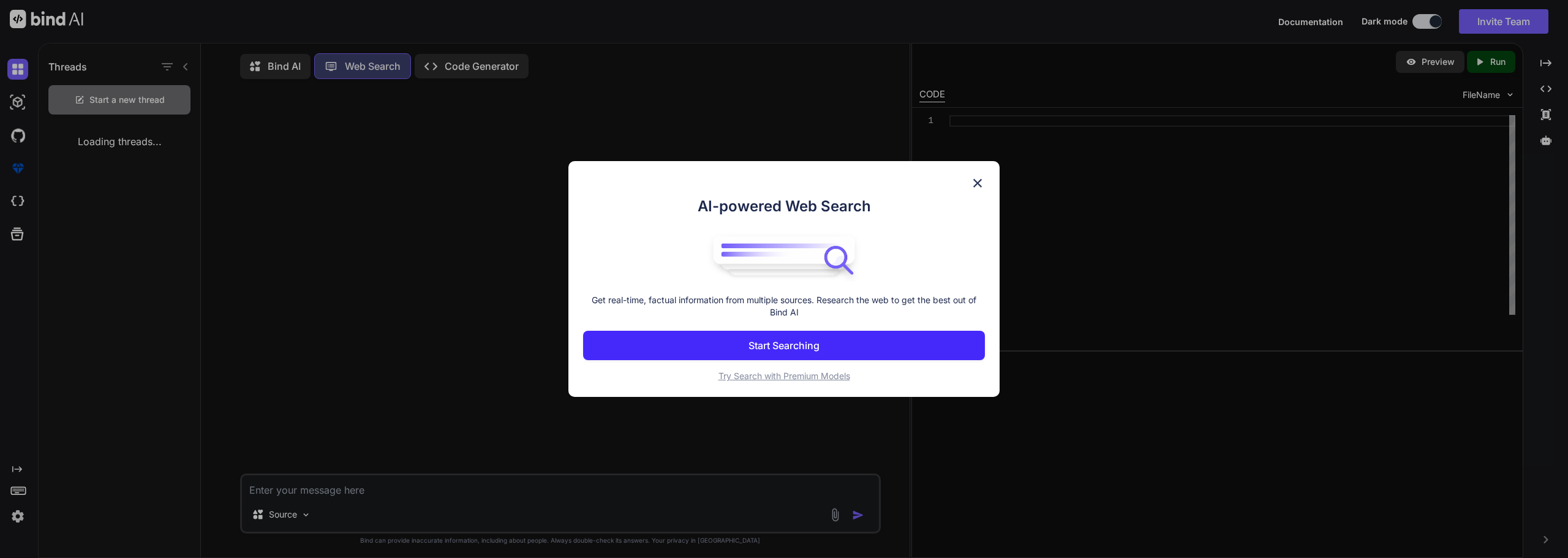
scroll to position [6, 0]
click at [971, 193] on div "AI-powered Web Search Get real-time, factual information from multiple sources.…" at bounding box center [784, 279] width 431 height 236
click at [971, 187] on img at bounding box center [978, 183] width 15 height 15
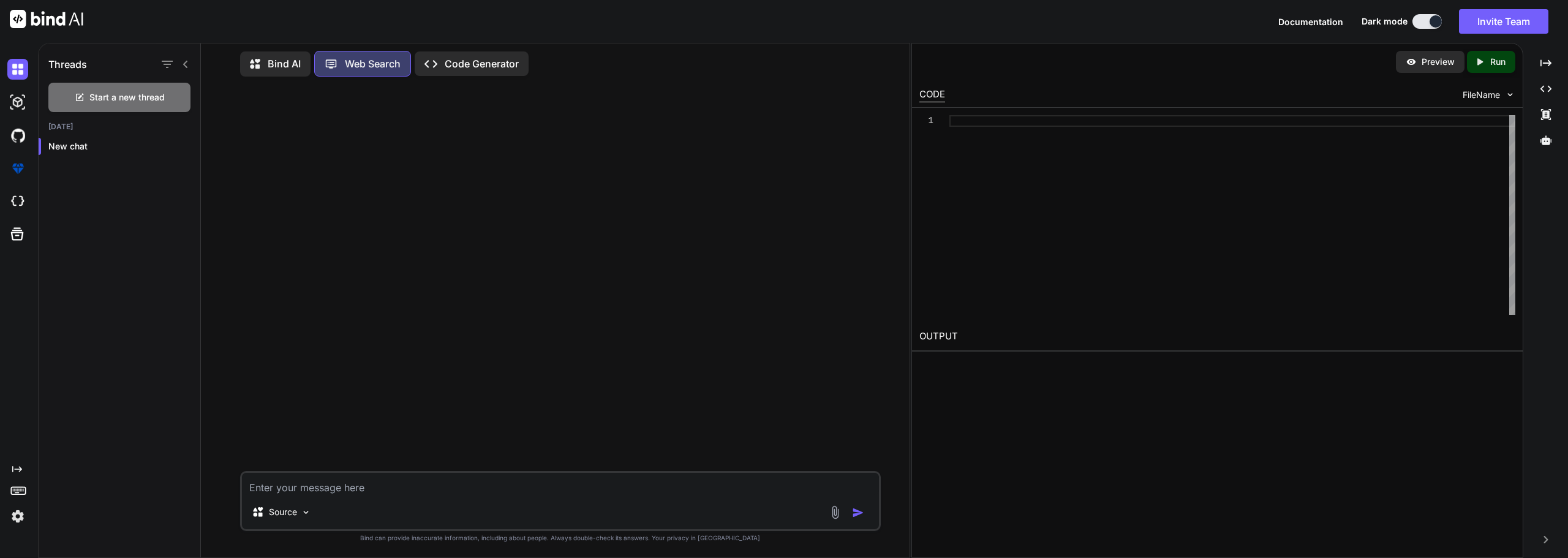
click at [554, 486] on textarea at bounding box center [560, 484] width 637 height 22
type textarea "x"
type textarea "v"
type textarea "x"
type textarea "ve"
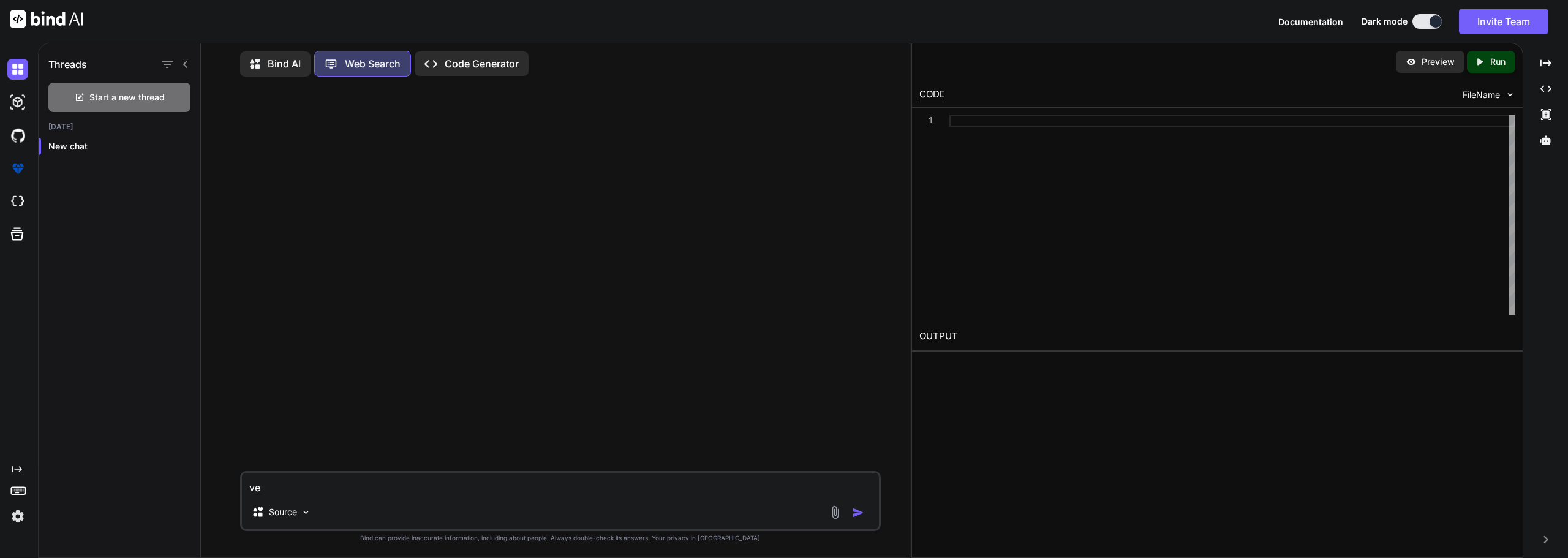
type textarea "x"
type textarea "ver"
type textarea "x"
type textarea "veri"
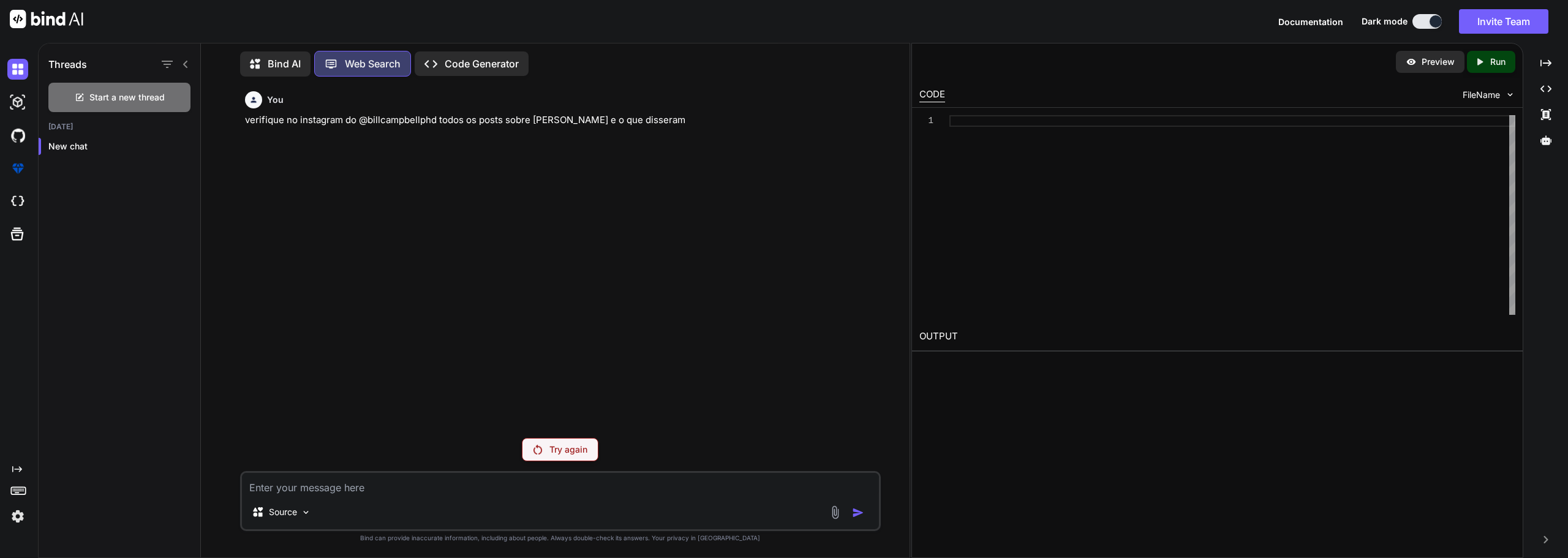
click at [591, 449] on div "Try again" at bounding box center [560, 449] width 77 height 23
click at [16, 513] on img at bounding box center [18, 516] width 21 height 21
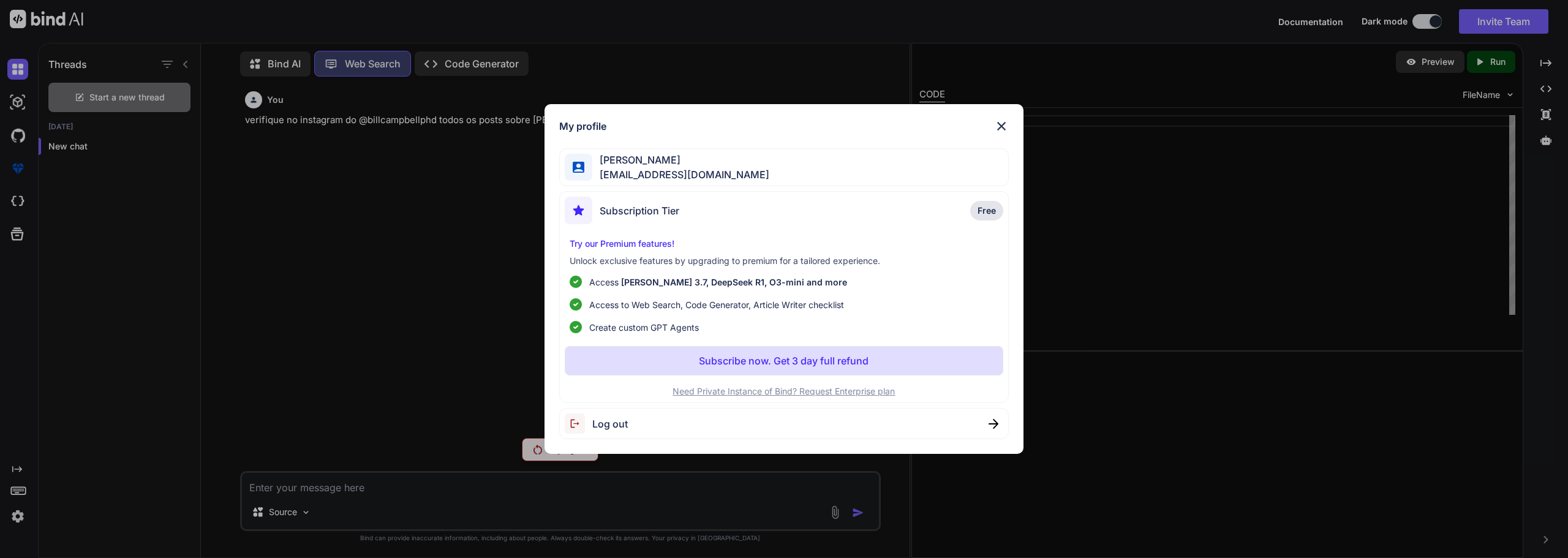
click at [602, 436] on div "Log out" at bounding box center [784, 423] width 449 height 31
